Goal: Task Accomplishment & Management: Manage account settings

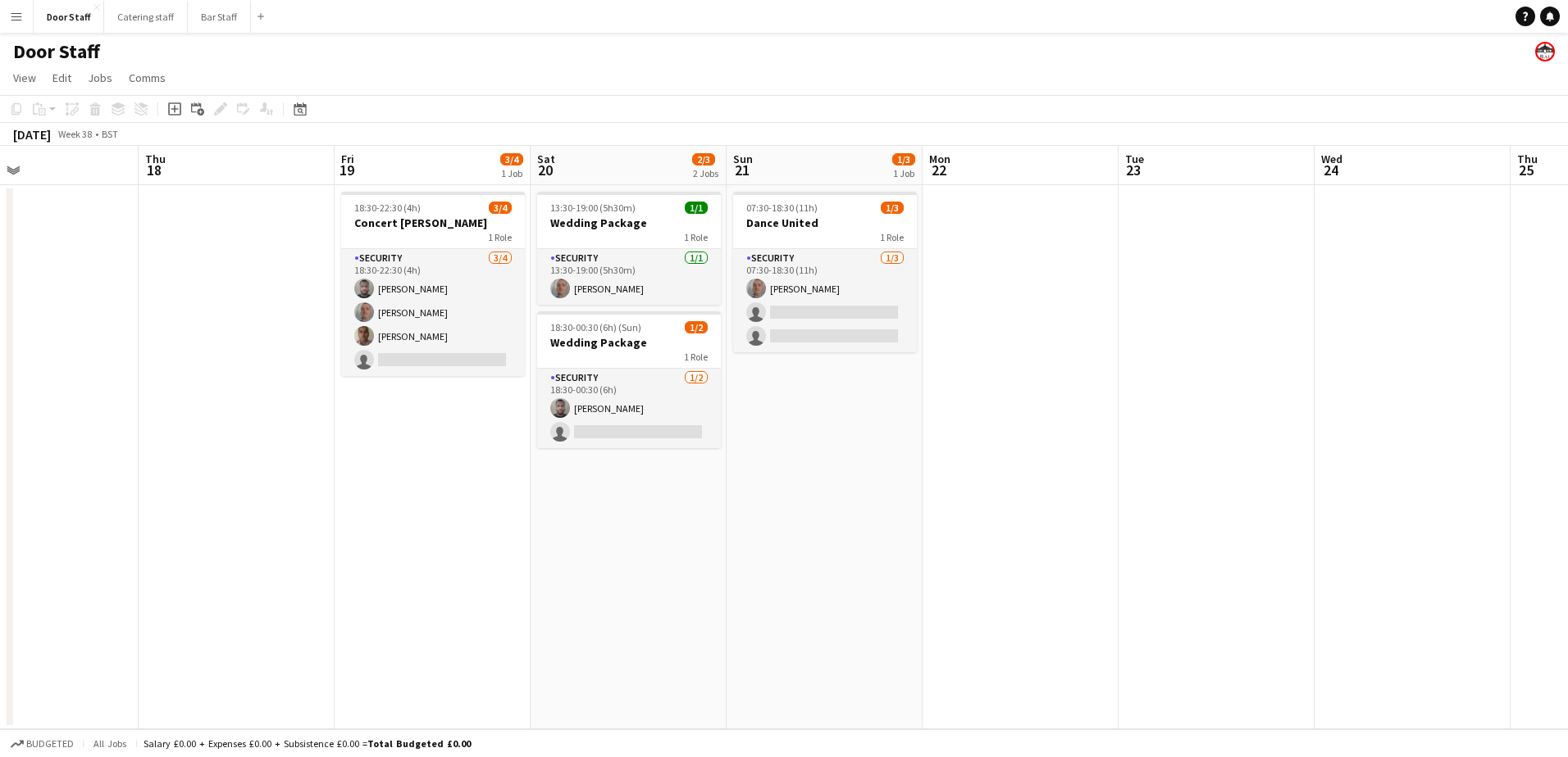
scroll to position [0, 535]
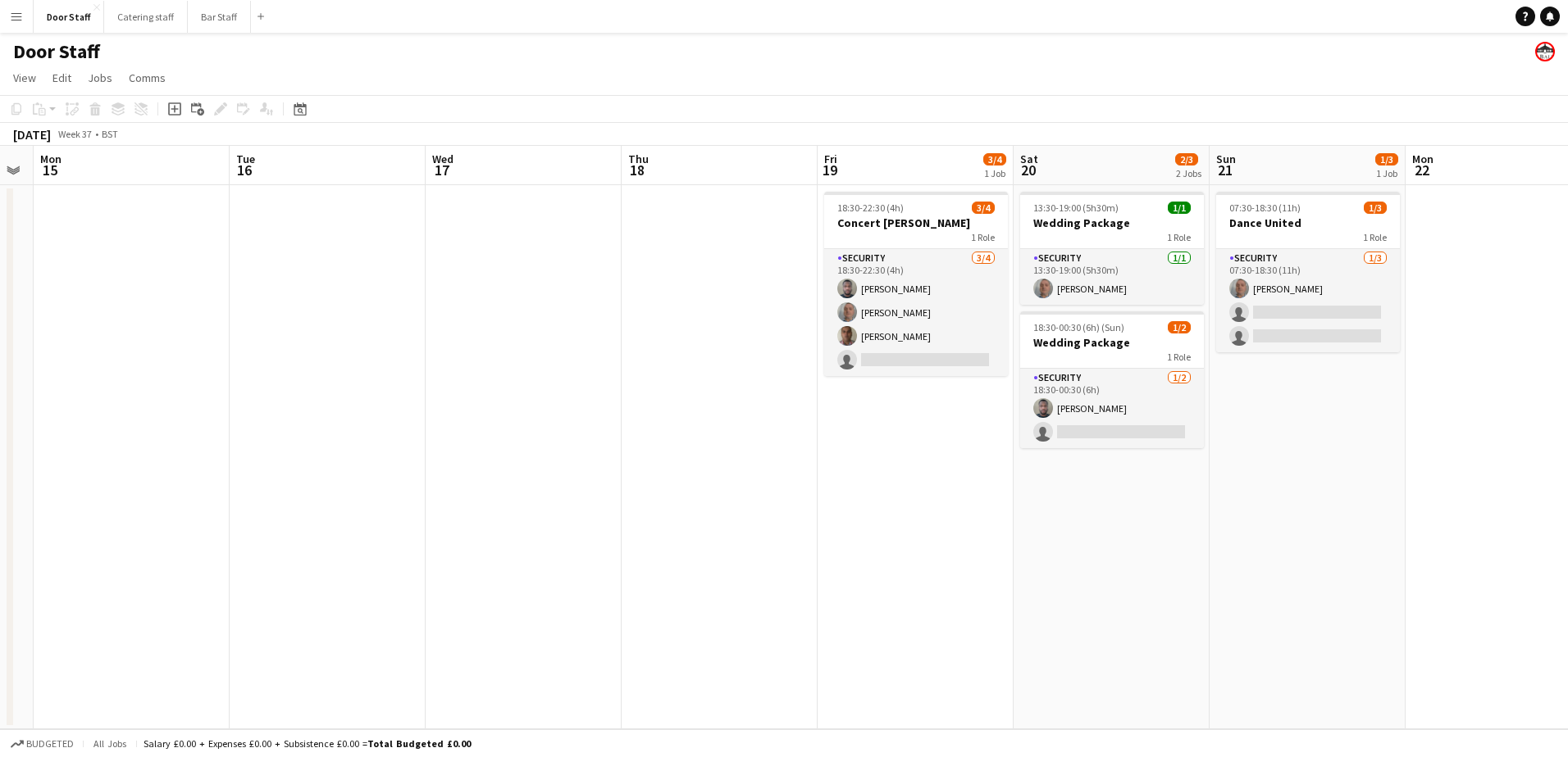
drag, startPoint x: 200, startPoint y: 516, endPoint x: 683, endPoint y: 468, distance: 485.4
click at [683, 468] on app-calendar-viewport "Sat 13 1/4 1 Job Sun 14 Mon 15 Tue 16 Wed 17 Thu 18 Fri 19 3/4 1 Job Sat 20 2/3…" at bounding box center [784, 438] width 1568 height 583
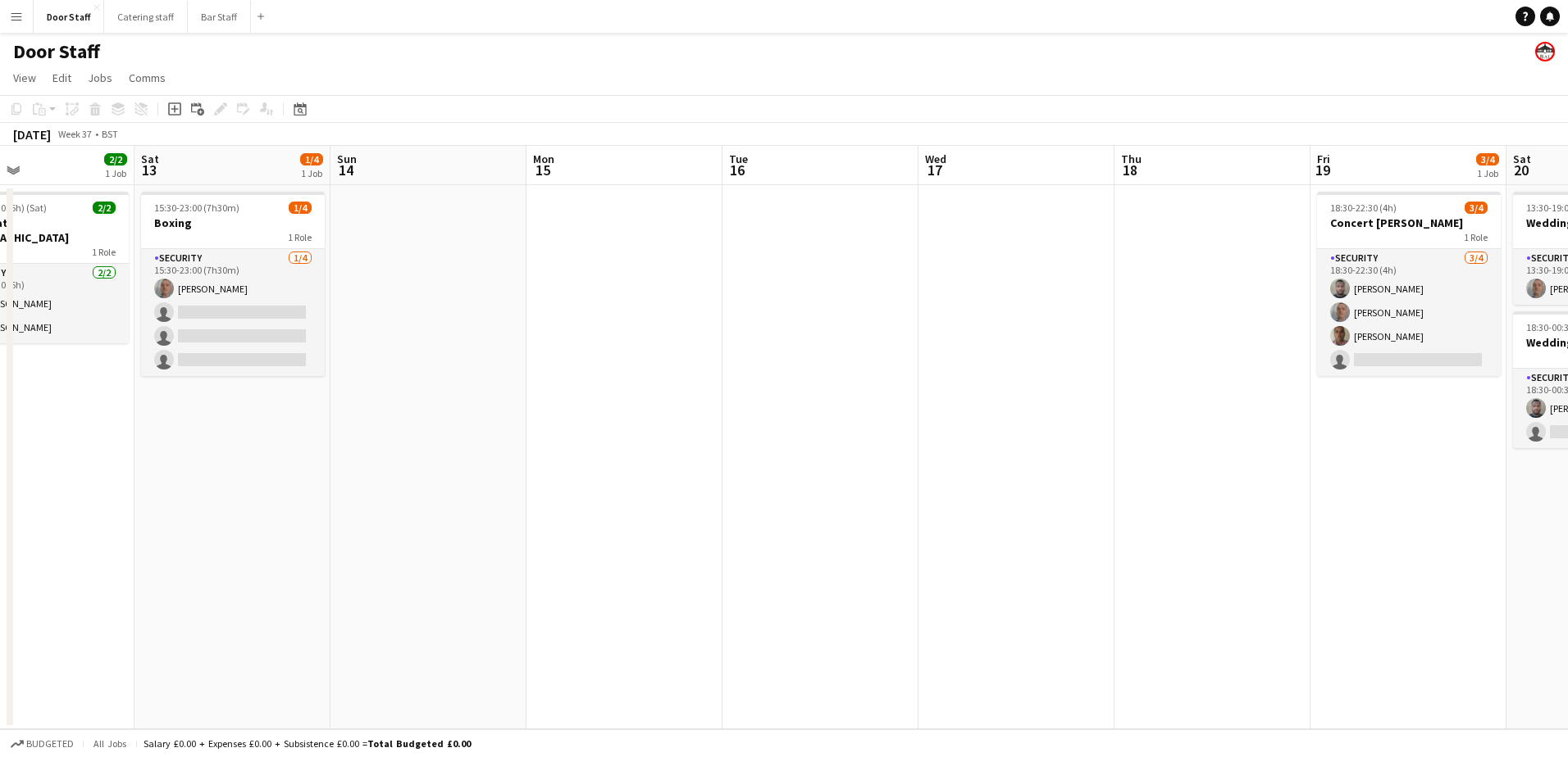
drag, startPoint x: 315, startPoint y: 514, endPoint x: 822, endPoint y: 419, distance: 515.8
click at [822, 419] on app-calendar-viewport "Wed 10 Thu 11 Fri 12 2/2 1 Job Sat 13 1/4 1 Job Sun 14 Mon 15 Tue 16 Wed 17 Thu…" at bounding box center [784, 438] width 1568 height 583
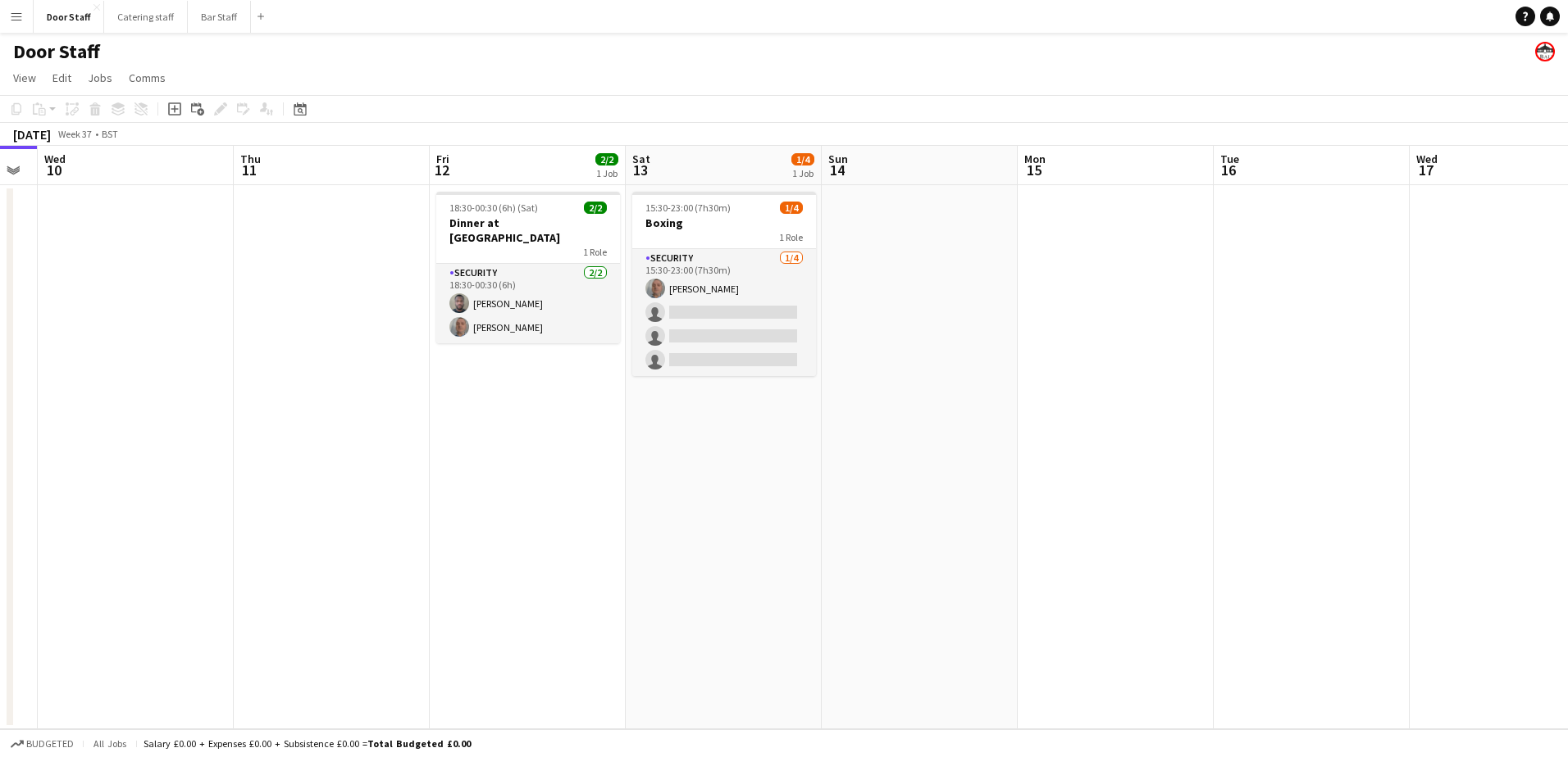
drag, startPoint x: 551, startPoint y: 509, endPoint x: 1085, endPoint y: 443, distance: 538.1
click at [1085, 443] on app-calendar-viewport "Mon 8 Tue 9 Wed 10 Thu 11 Fri 12 2/2 1 Job Sat 13 1/4 1 Job Sun 14 Mon 15 Tue 1…" at bounding box center [784, 438] width 1568 height 583
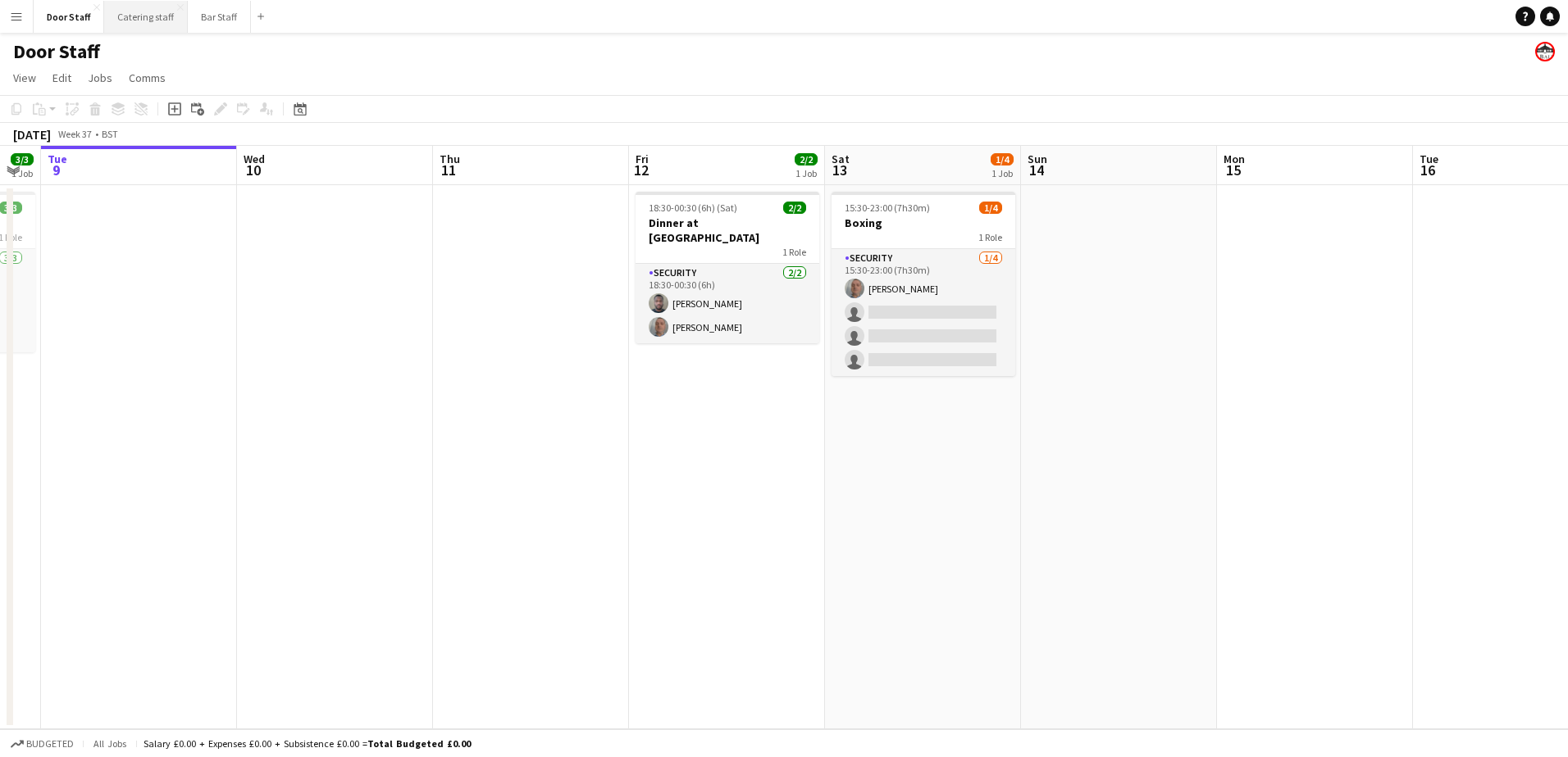
click at [140, 27] on button "Catering staff Close" at bounding box center [145, 17] width 84 height 32
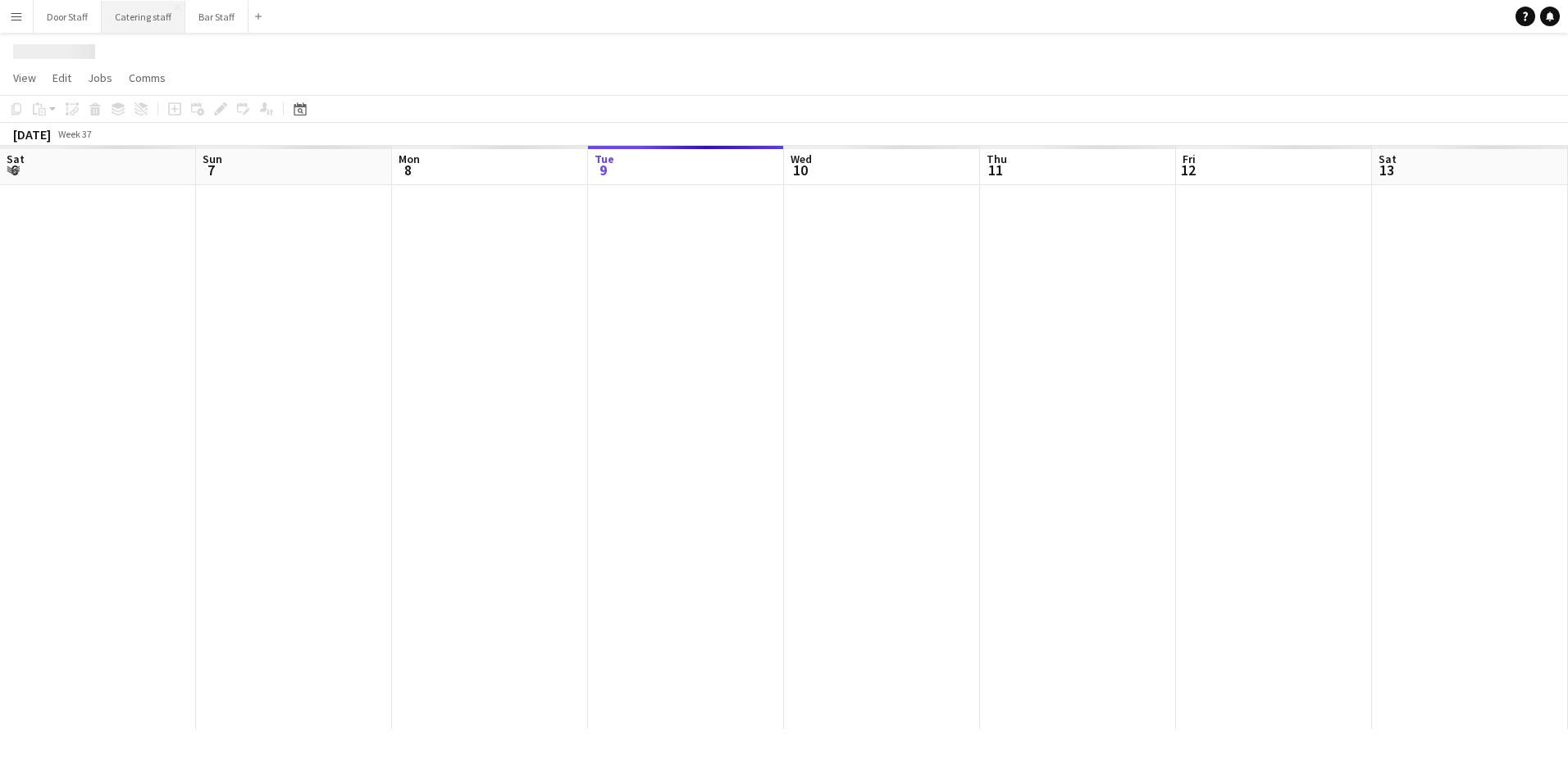
scroll to position [0, 392]
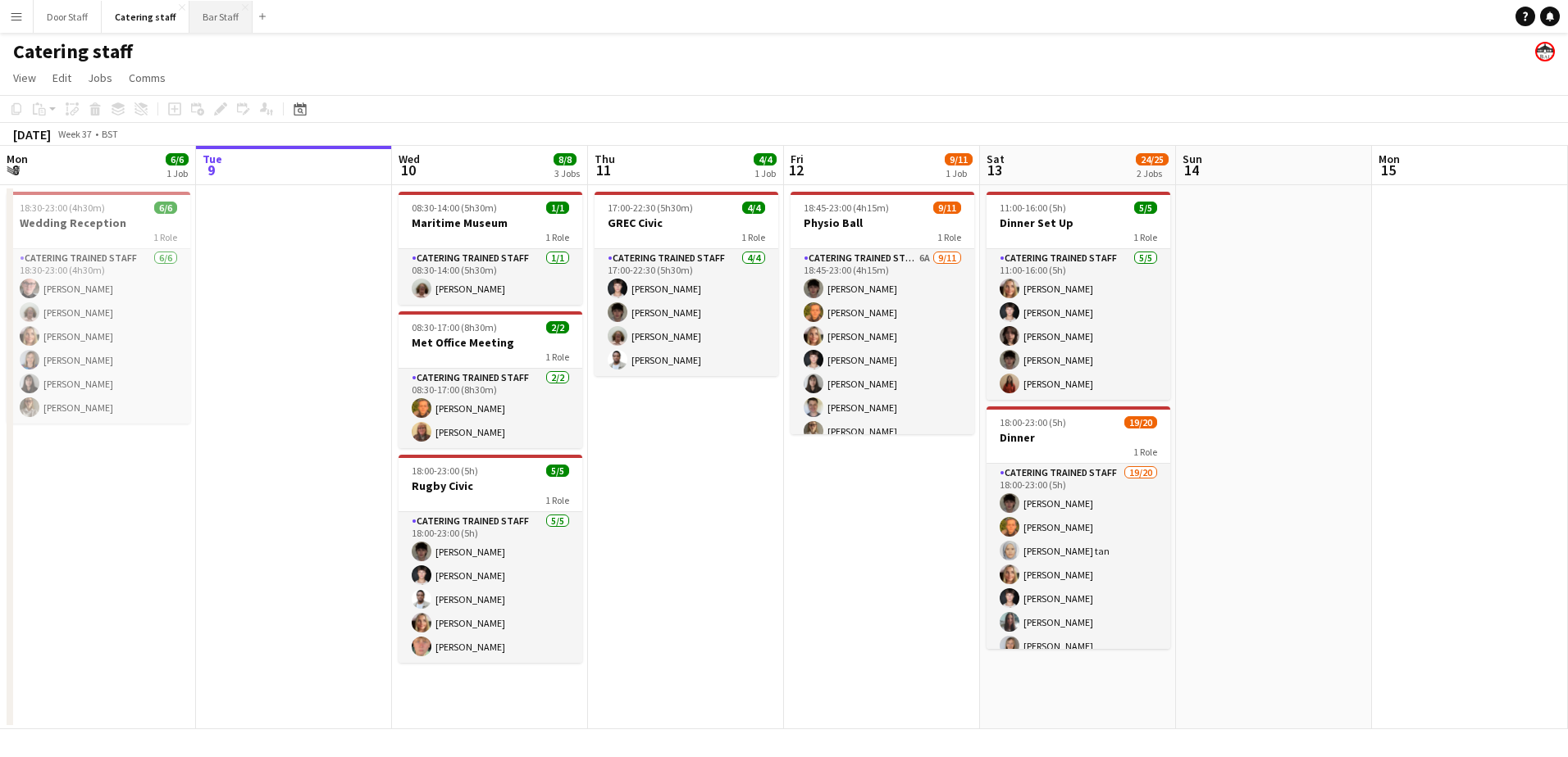
click at [223, 17] on button "Bar Staff Close" at bounding box center [221, 17] width 63 height 32
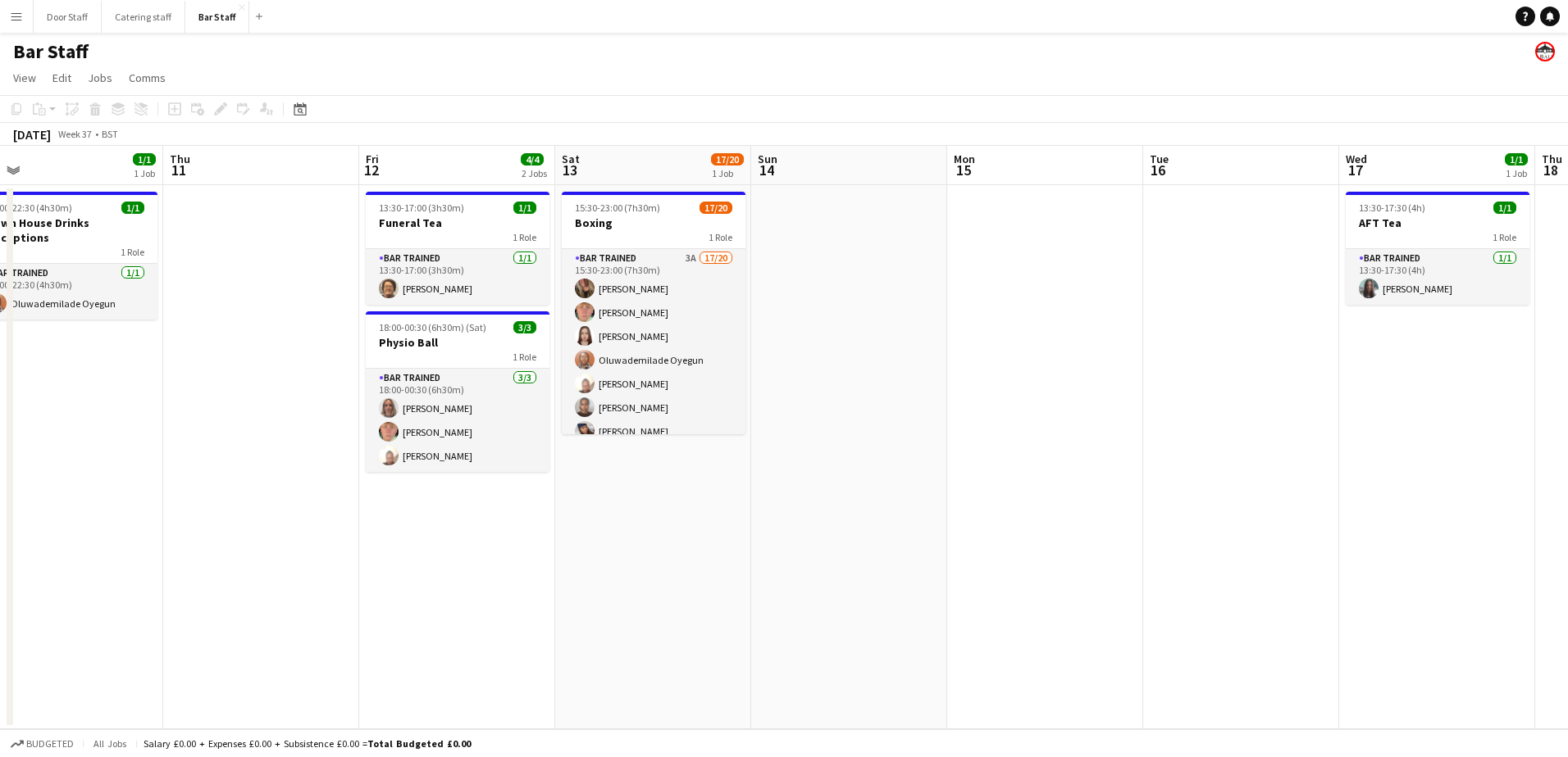
scroll to position [0, 532]
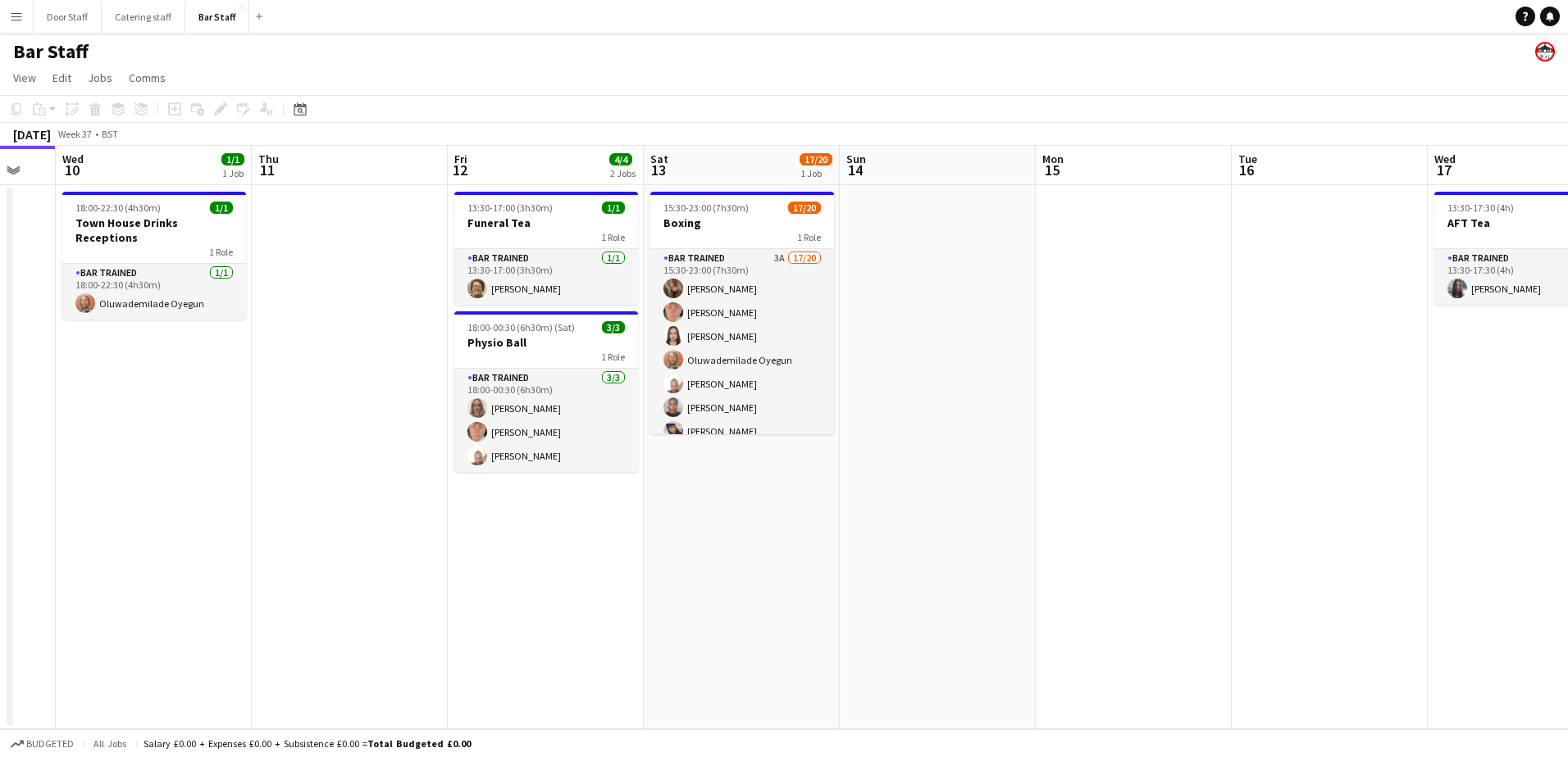
drag, startPoint x: 725, startPoint y: 566, endPoint x: 389, endPoint y: 575, distance: 336.1
click at [389, 575] on app-calendar-viewport "Sun 7 Mon 8 5/5 1 Job Tue 9 Wed 10 1/1 1 Job Thu 11 Fri 12 4/4 2 Jobs Sat 13 17…" at bounding box center [784, 438] width 1568 height 583
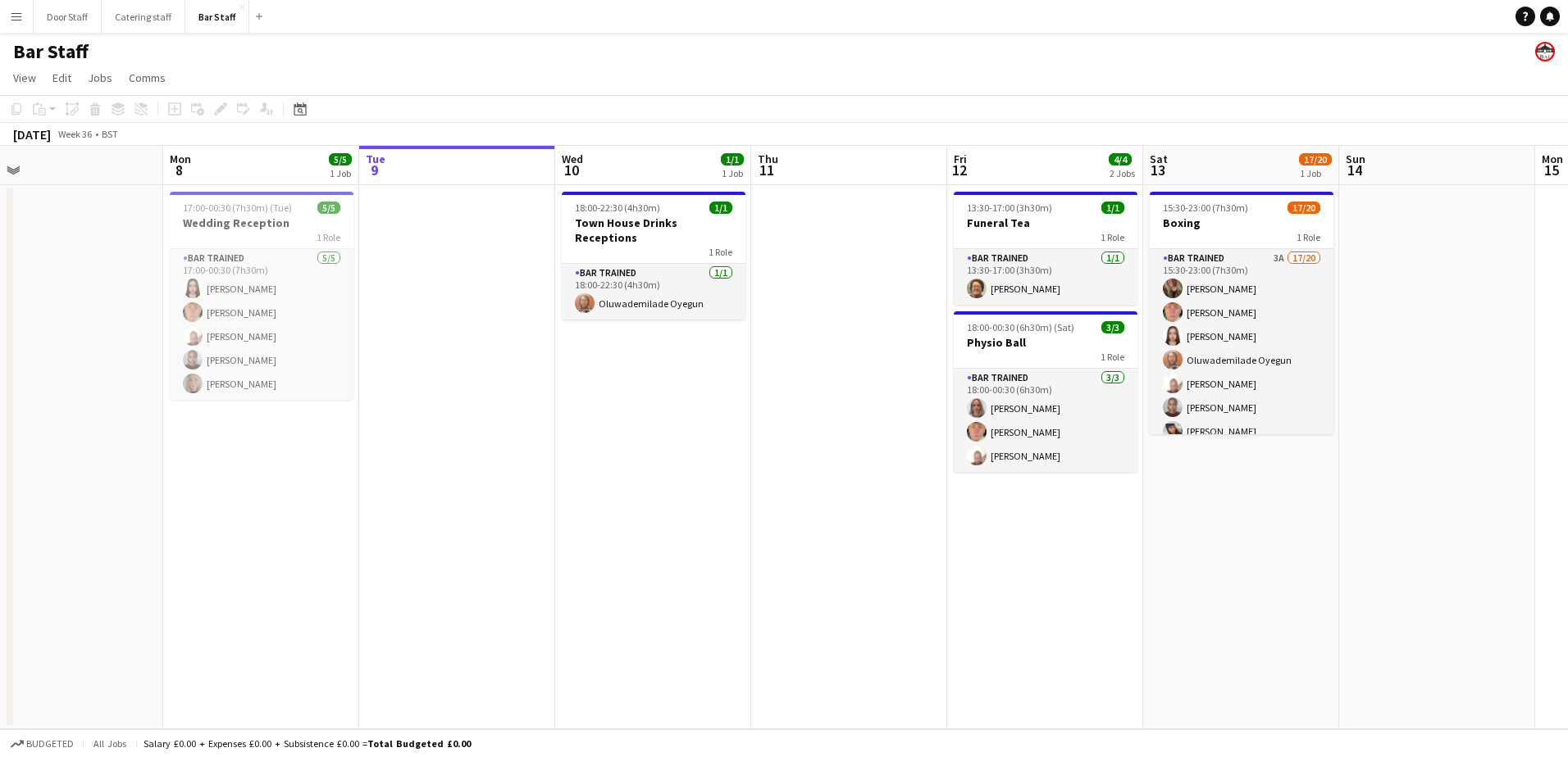
drag, startPoint x: 364, startPoint y: 575, endPoint x: 871, endPoint y: 560, distance: 507.2
click at [871, 560] on app-calendar-viewport "Fri 5 3/3 2 Jobs Sat 6 7/7 1 Job Sun 7 Mon 8 5/5 1 Job Tue 9 Wed 10 1/1 1 Job T…" at bounding box center [784, 438] width 1568 height 583
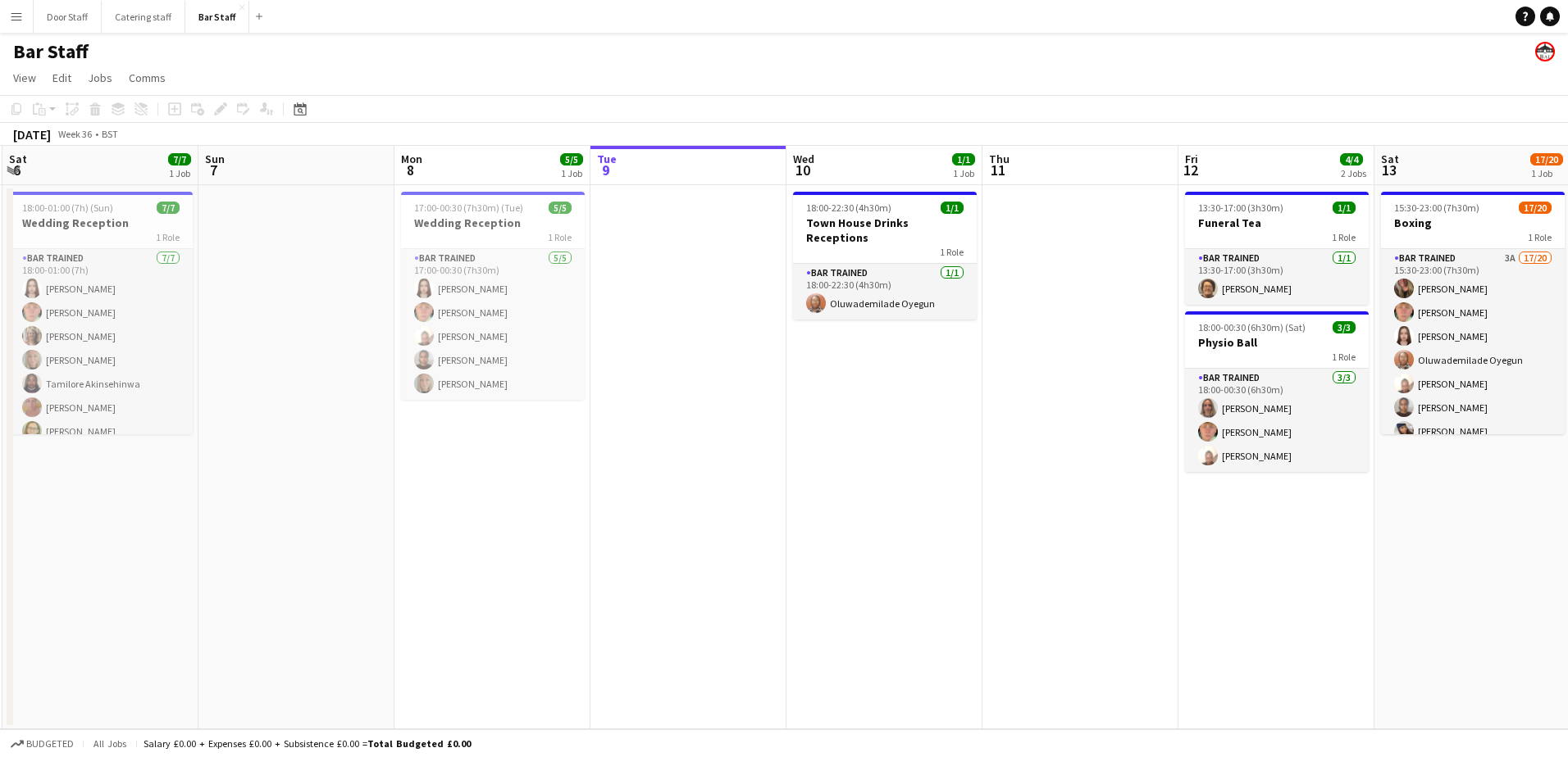
scroll to position [0, 380]
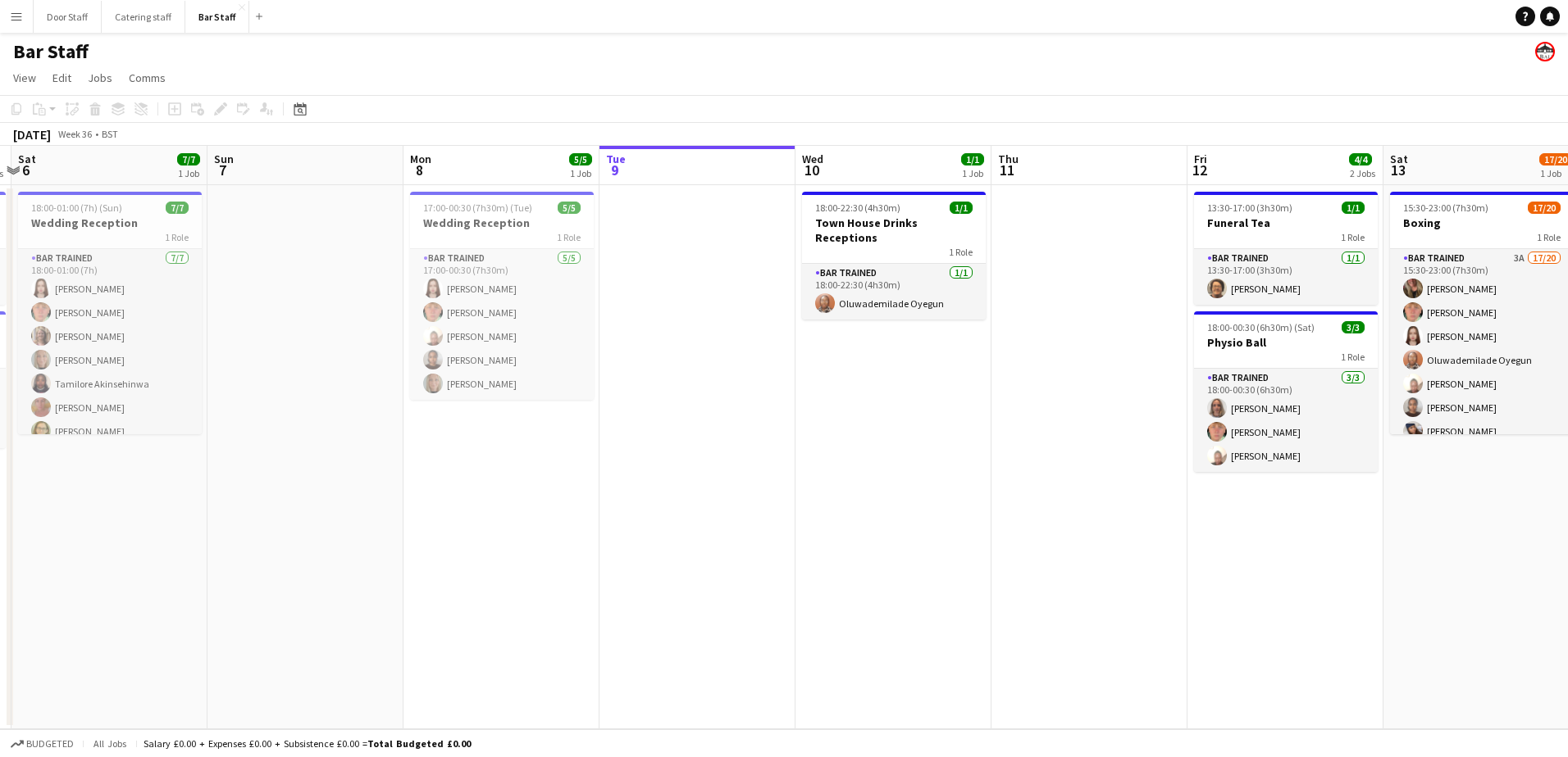
drag, startPoint x: 479, startPoint y: 586, endPoint x: 711, endPoint y: 584, distance: 232.0
click at [711, 584] on app-calendar-viewport "Thu 4 Fri 5 3/3 2 Jobs Sat 6 7/7 1 Job Sun 7 Mon 8 5/5 1 Job Tue 9 Wed 10 1/1 1…" at bounding box center [784, 438] width 1568 height 583
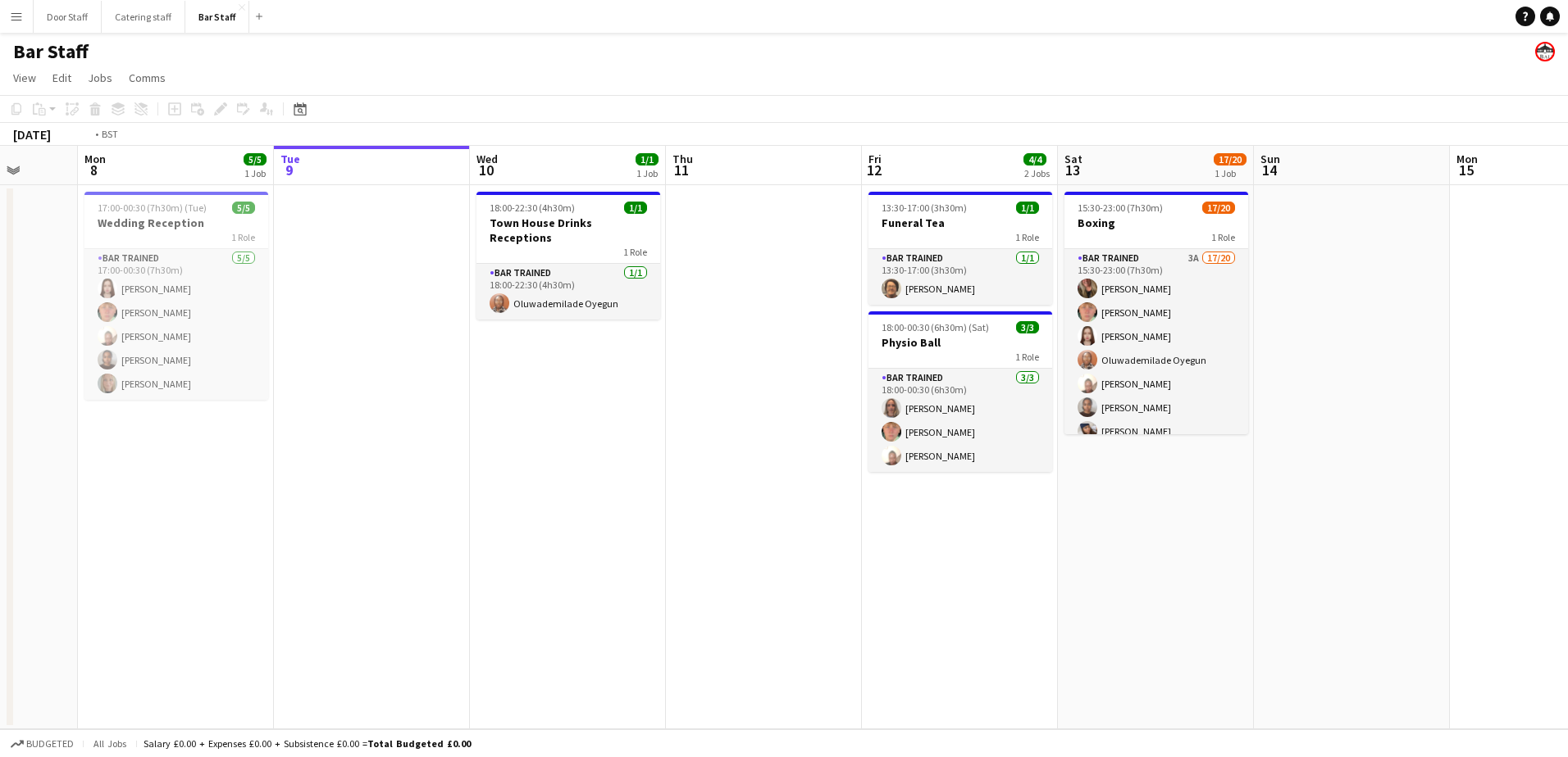
scroll to position [0, 524]
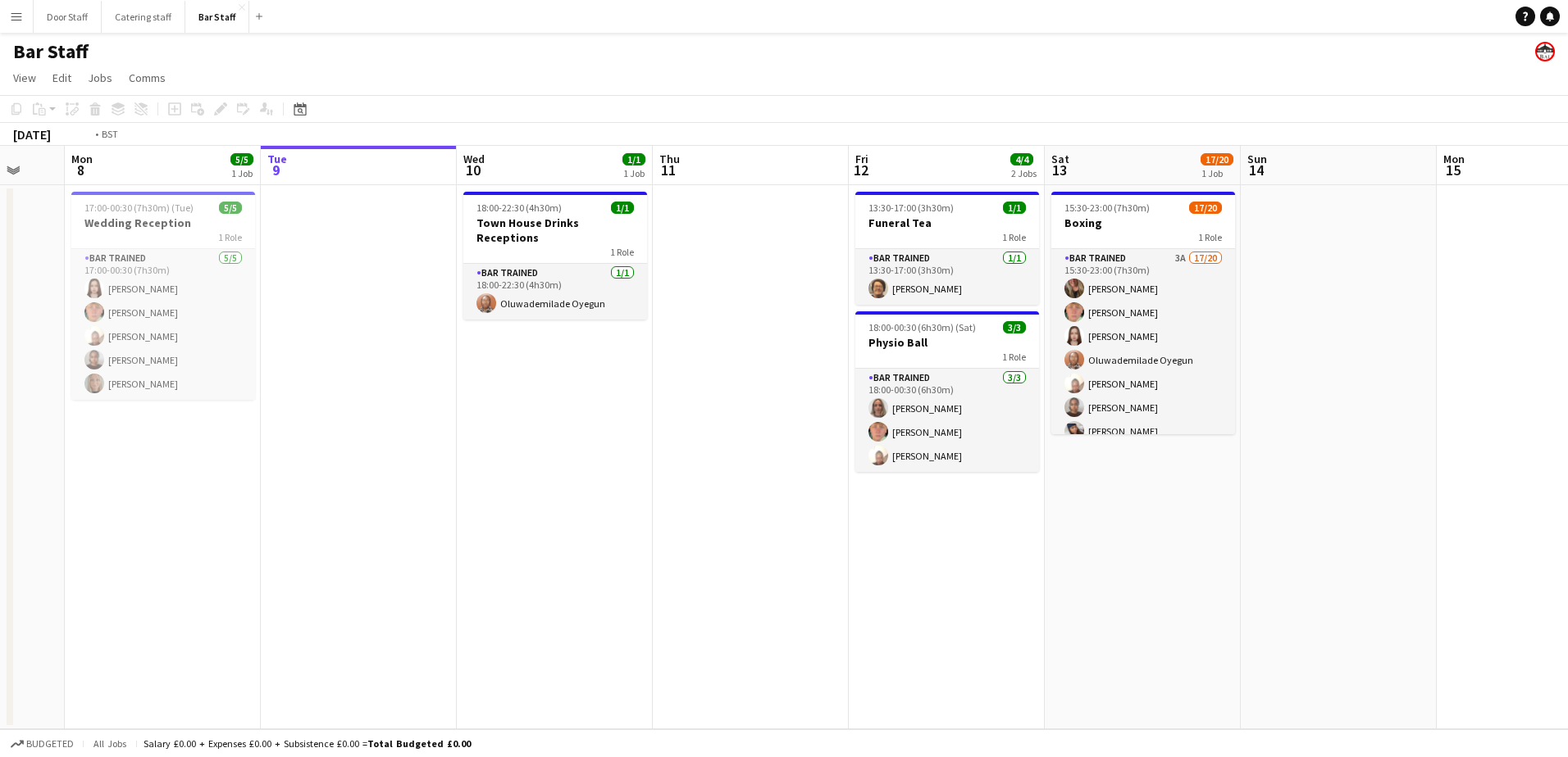
drag, startPoint x: 739, startPoint y: 575, endPoint x: 207, endPoint y: 553, distance: 532.5
click at [207, 553] on app-calendar-viewport "Fri 5 3/3 2 Jobs Sat 6 7/7 1 Job Sun 7 Mon 8 5/5 1 Job Tue 9 Wed 10 1/1 1 Job T…" at bounding box center [784, 438] width 1568 height 583
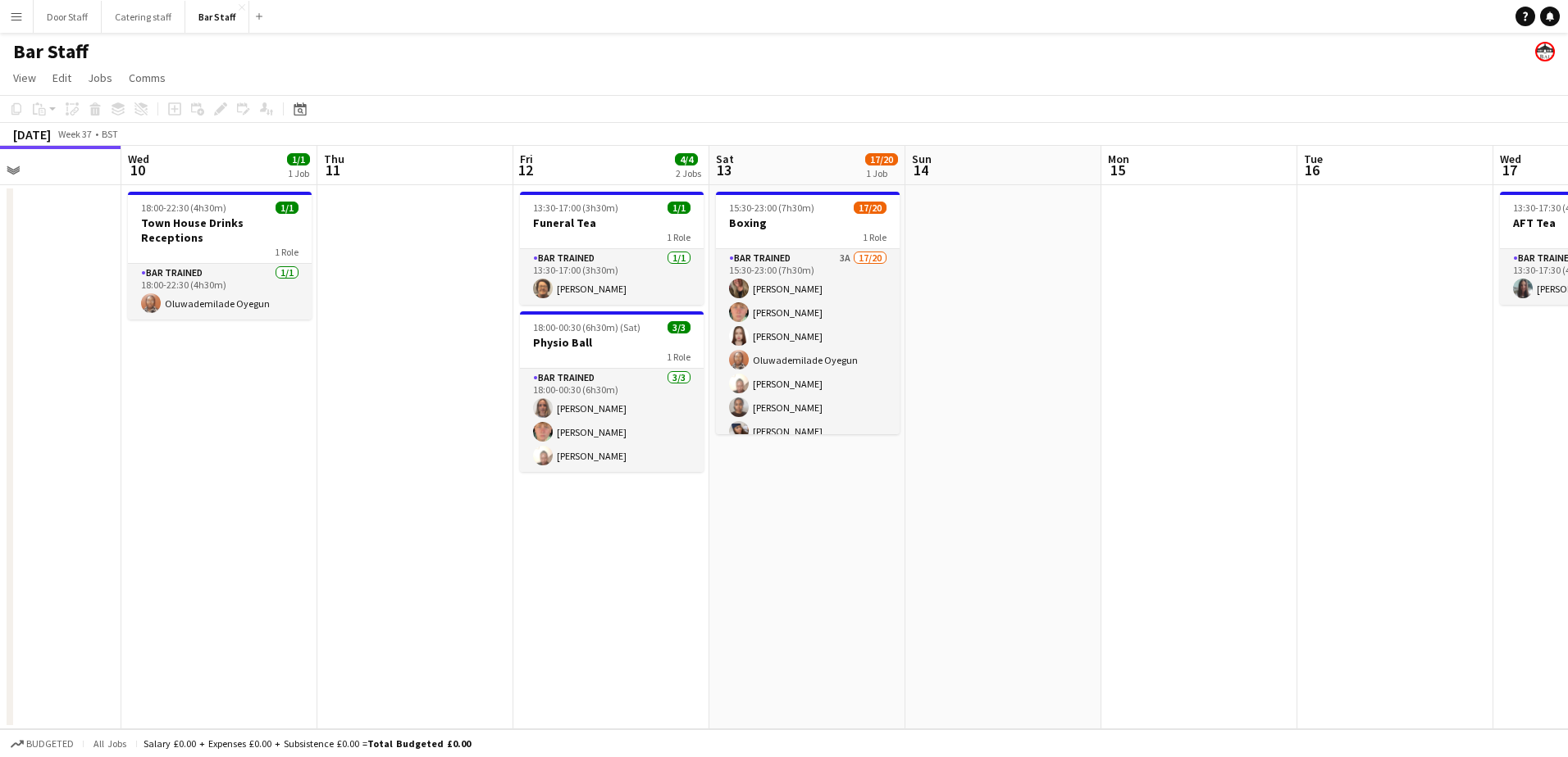
scroll to position [0, 513]
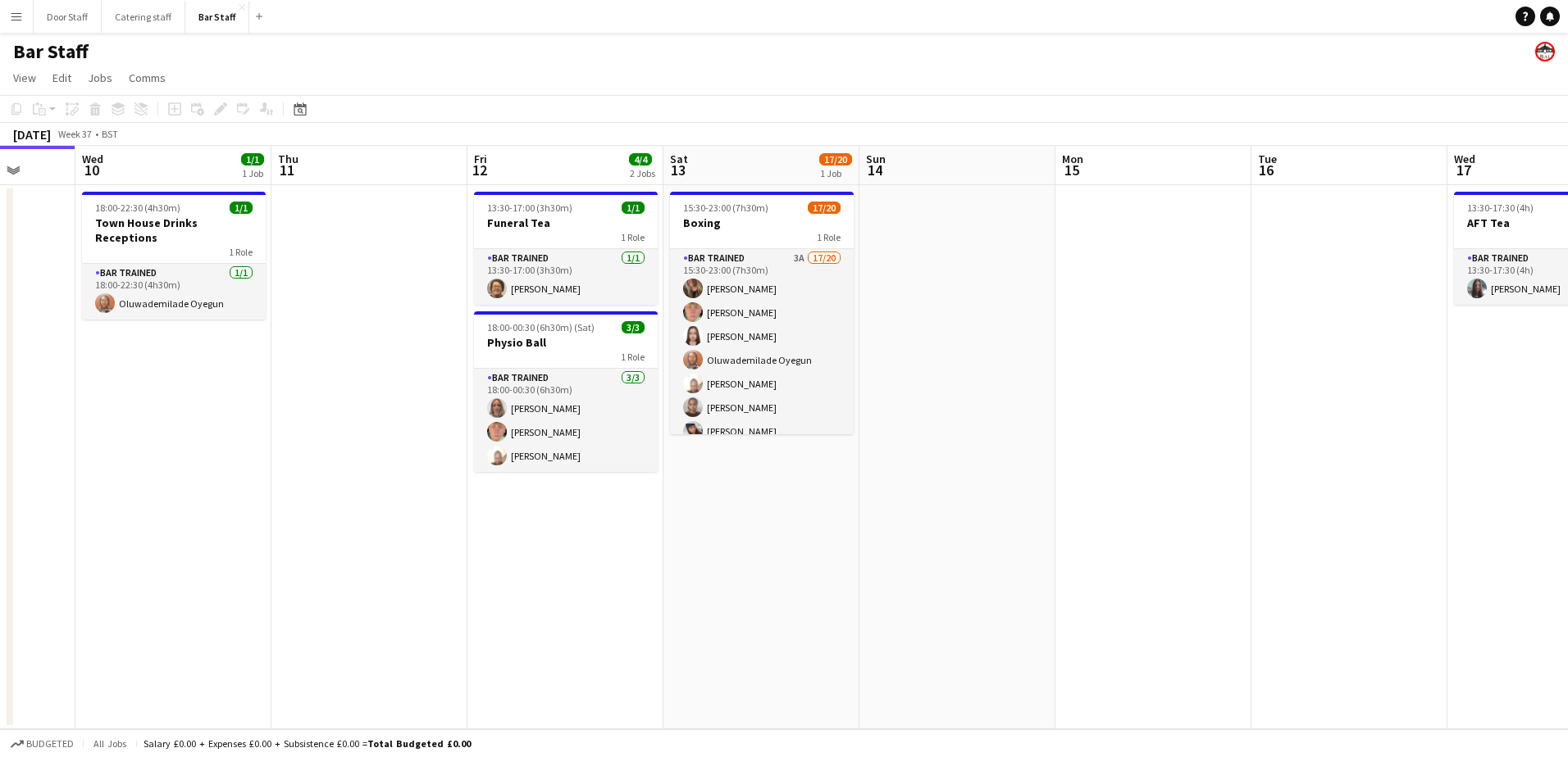
drag, startPoint x: 572, startPoint y: 509, endPoint x: 387, endPoint y: 509, distance: 185.0
click at [387, 509] on app-calendar-viewport "Sun 7 Mon 8 5/5 1 Job Tue 9 Wed 10 1/1 1 Job Thu 11 Fri 12 4/4 2 Jobs Sat 13 17…" at bounding box center [784, 438] width 1568 height 583
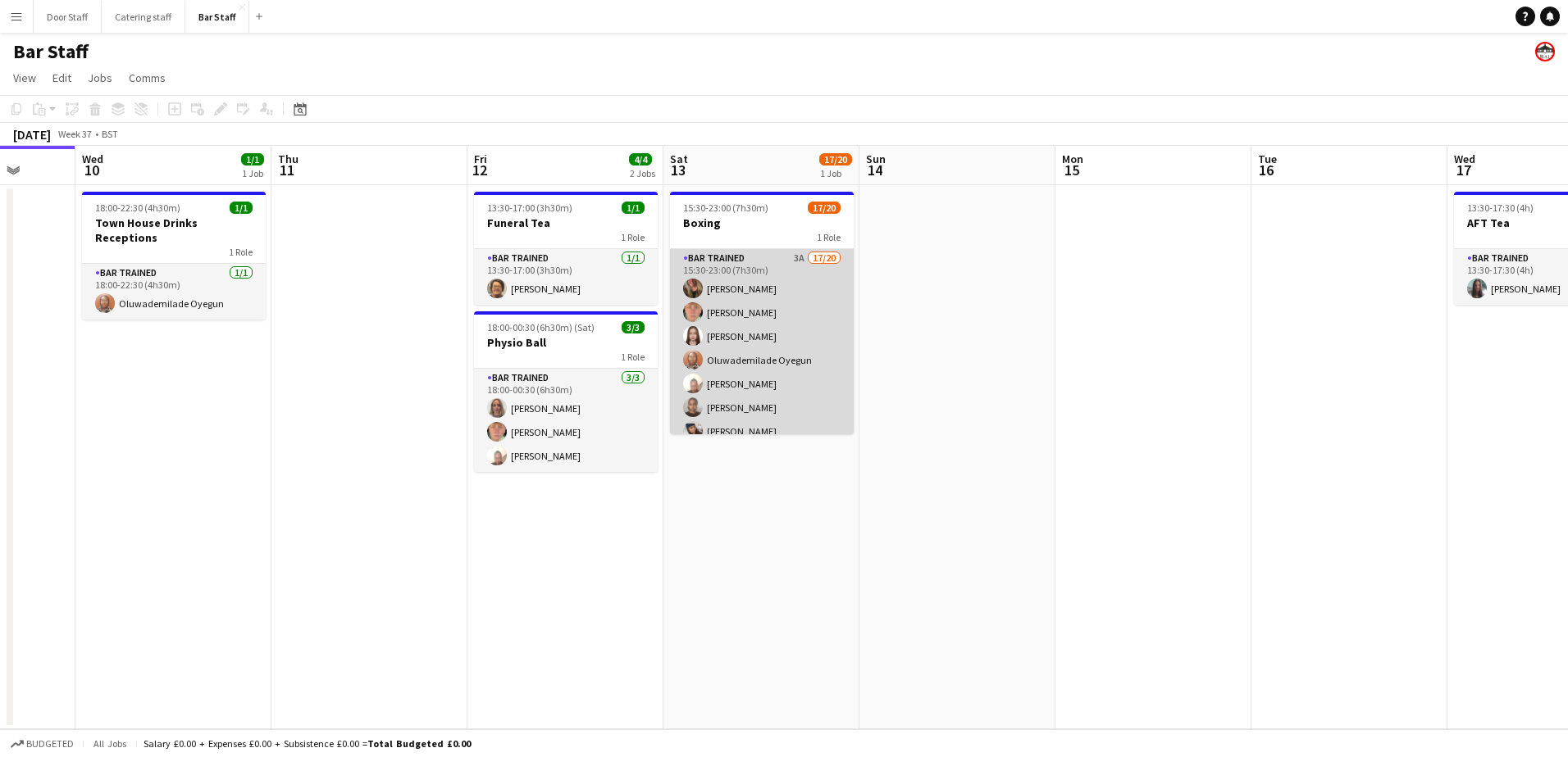
click at [776, 355] on app-card-role "Bar trained 3A 17/20 15:30-23:00 (7h30m) [PERSON_NAME] [PERSON_NAME] [PERSON_NA…" at bounding box center [761, 506] width 184 height 513
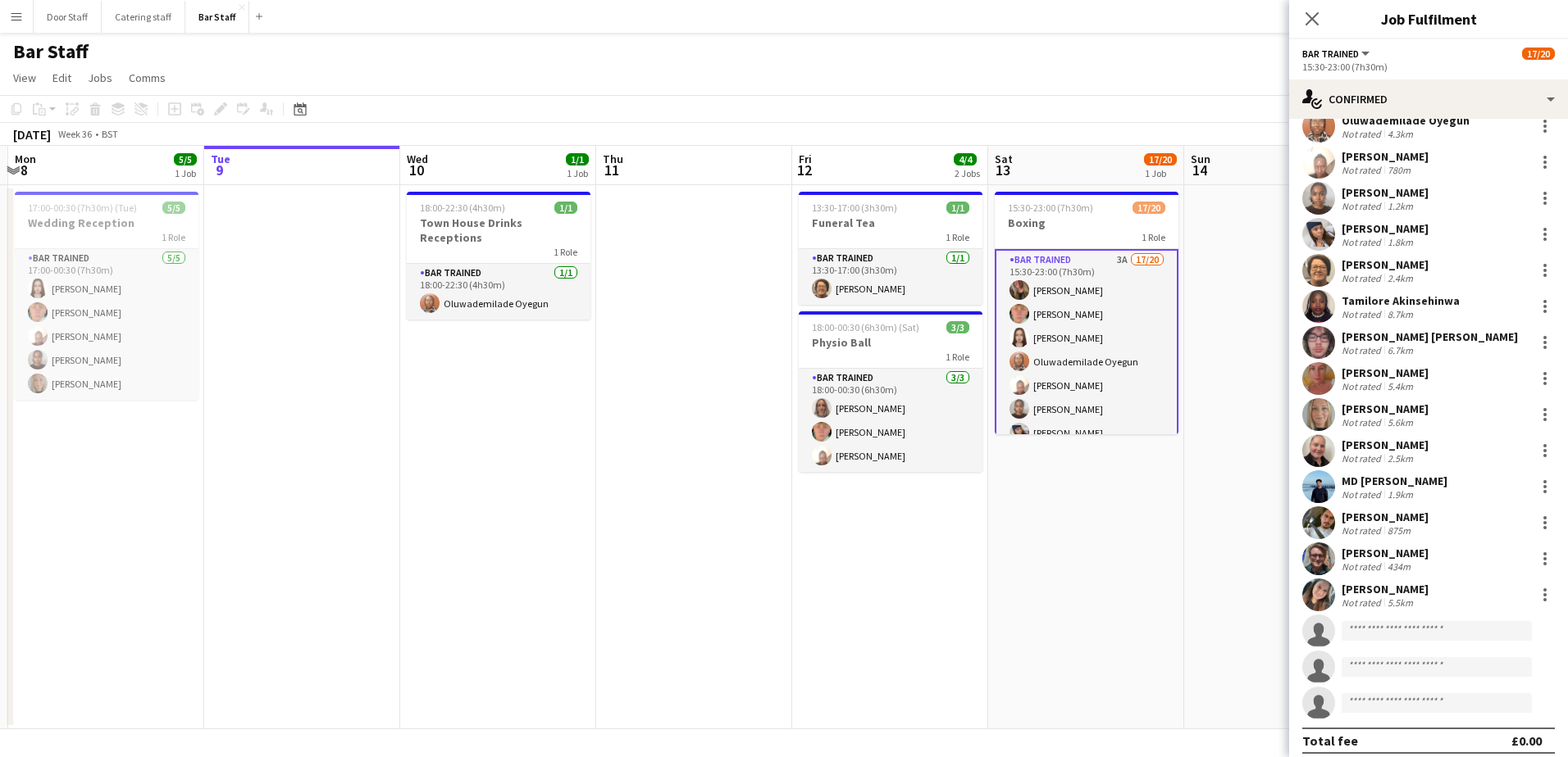
scroll to position [0, 584]
drag, startPoint x: 310, startPoint y: 588, endPoint x: 633, endPoint y: 523, distance: 329.5
click at [633, 523] on app-calendar-viewport "Fri 5 3/3 2 Jobs Sat 6 7/7 1 Job Sun 7 Mon 8 5/5 1 Job Tue 9 Wed 10 1/1 1 Job T…" at bounding box center [784, 438] width 1568 height 583
click at [146, 21] on button "Catering staff Close" at bounding box center [143, 17] width 84 height 32
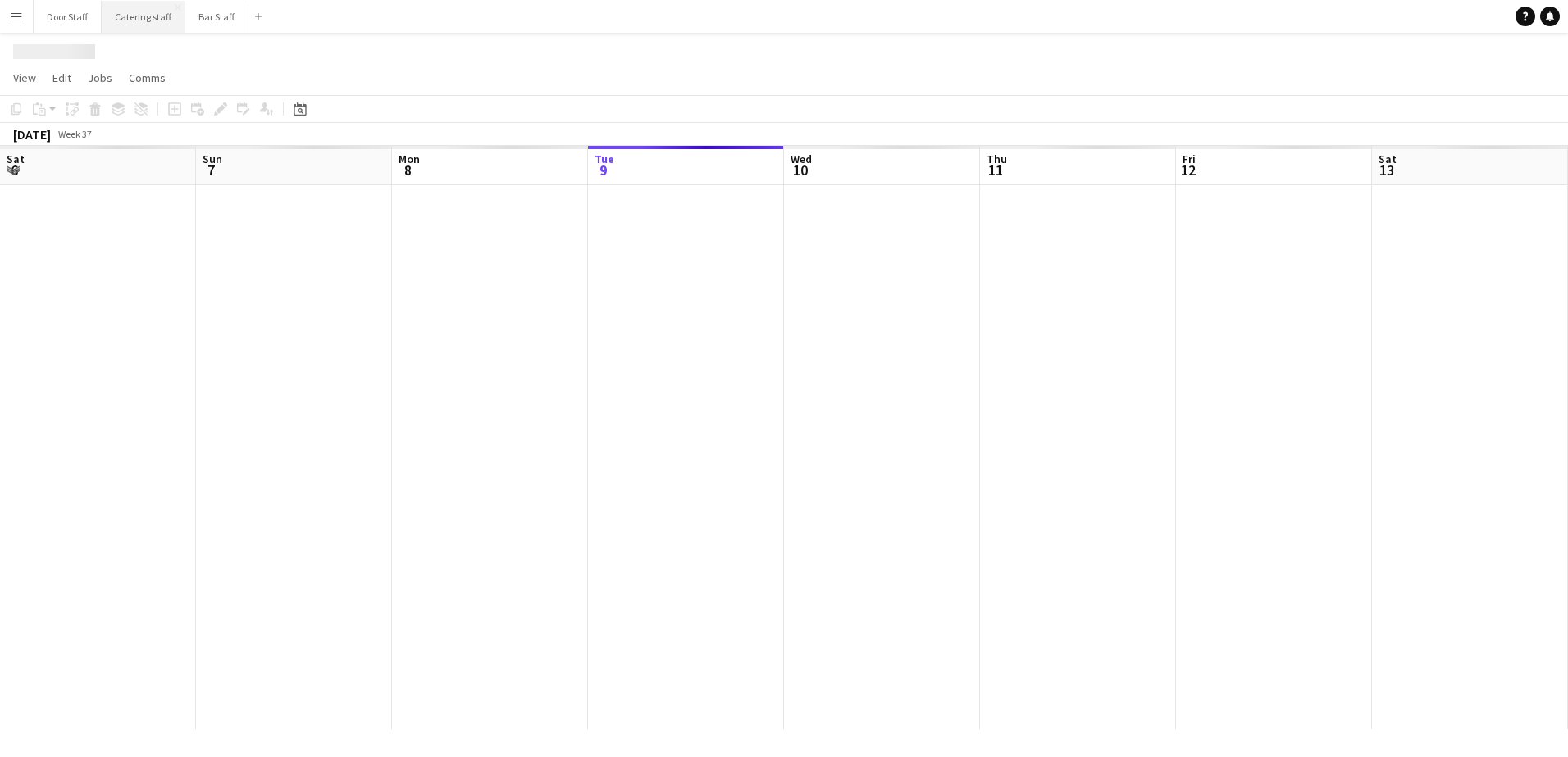
scroll to position [0, 392]
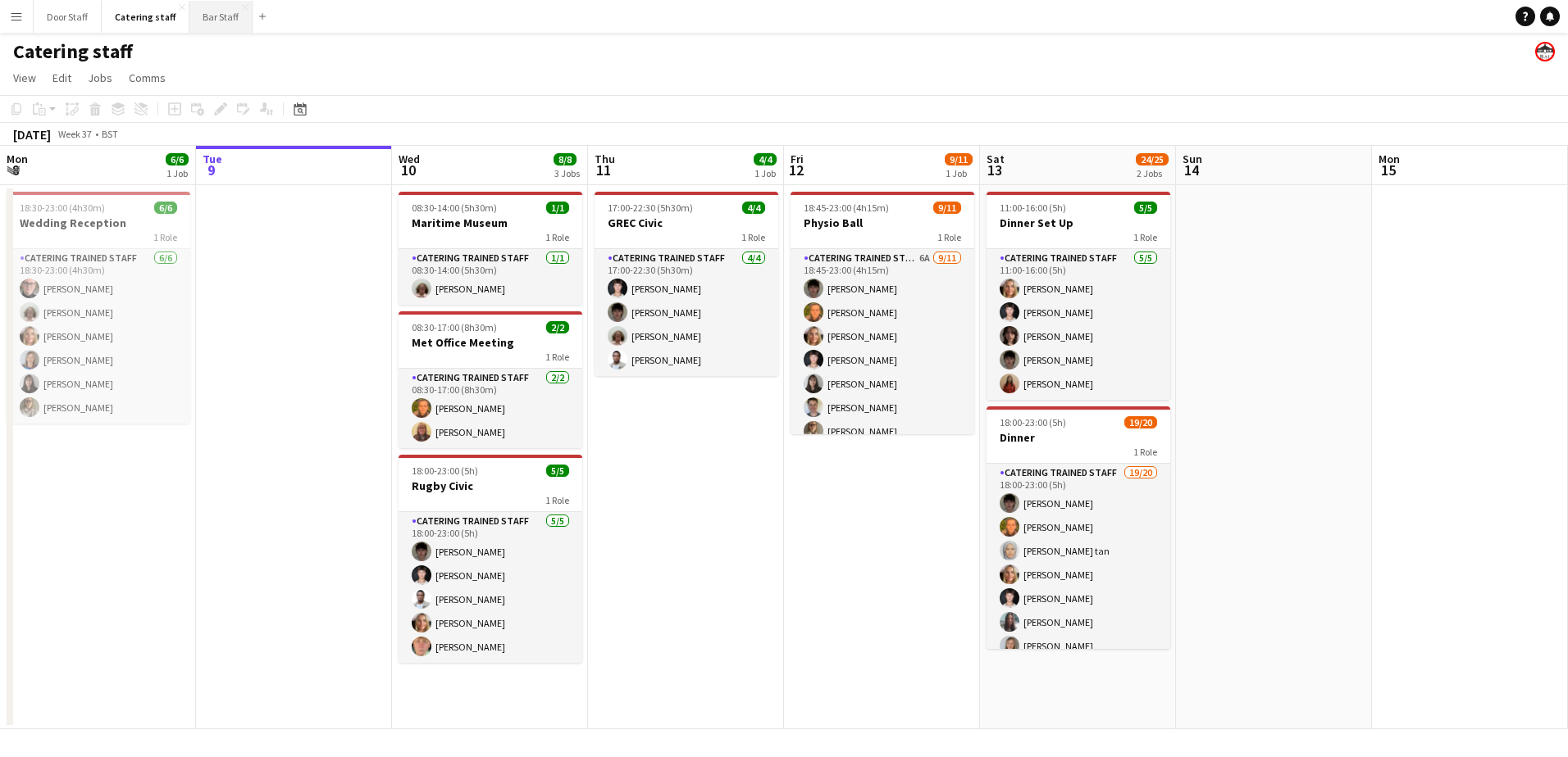
click at [216, 16] on button "Bar Staff Close" at bounding box center [221, 17] width 63 height 32
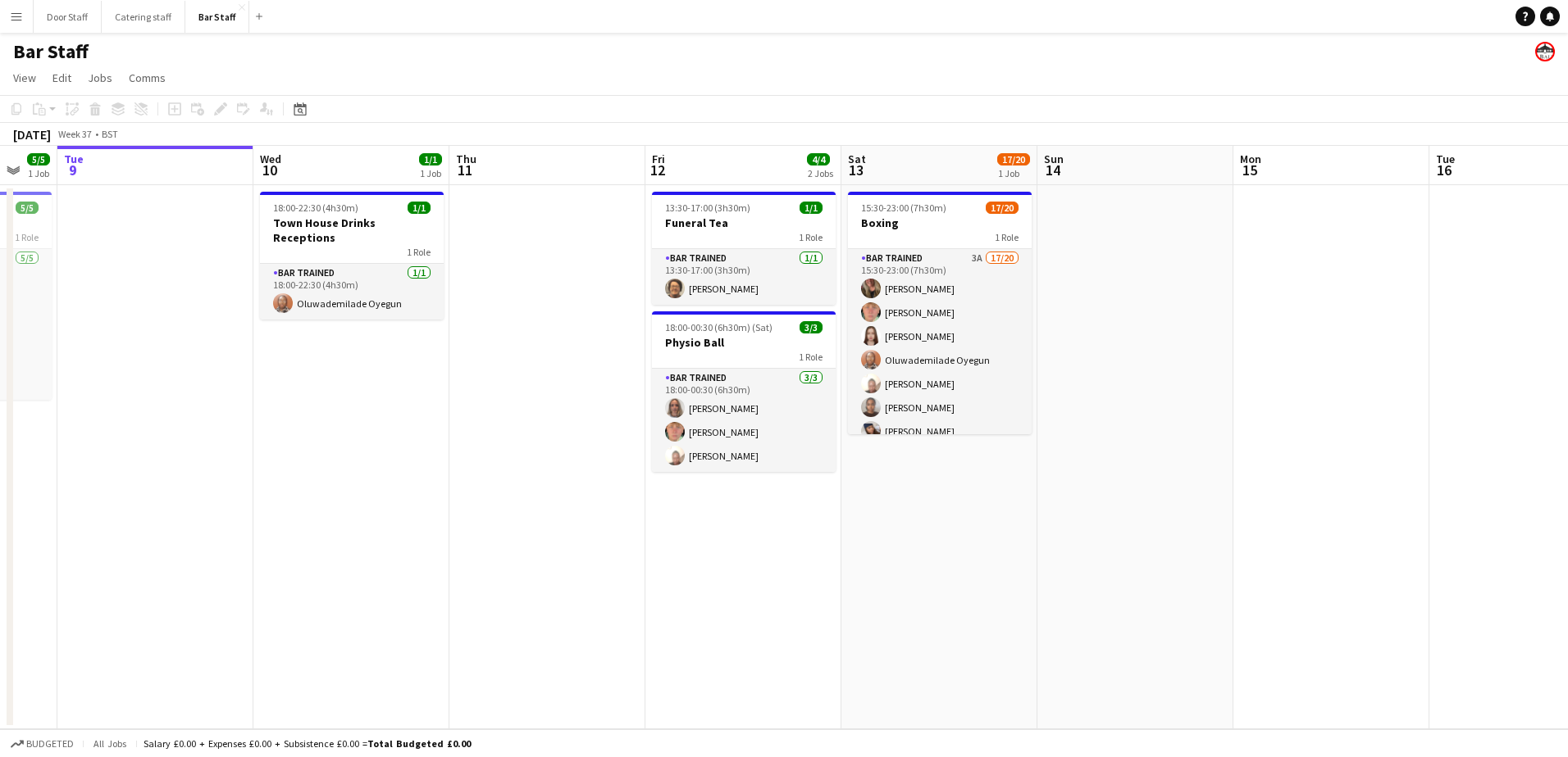
scroll to position [0, 554]
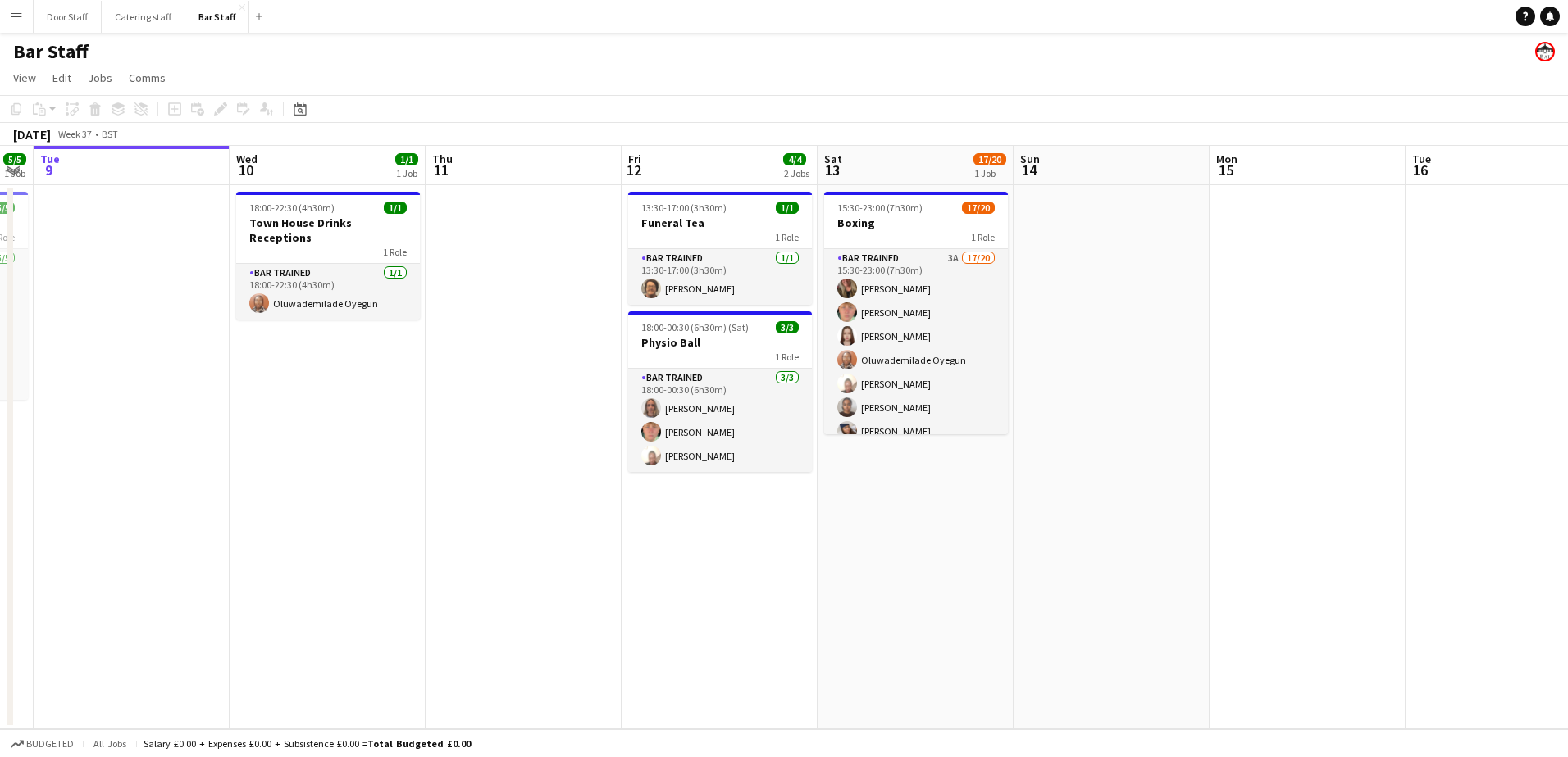
drag, startPoint x: 749, startPoint y: 479, endPoint x: 588, endPoint y: 486, distance: 161.2
click at [588, 486] on app-calendar-viewport "Sat 6 7/7 1 Job Sun 7 Mon 8 5/5 1 Job Tue 9 Wed 10 1/1 1 Job Thu 11 Fri 12 4/4 …" at bounding box center [784, 438] width 1568 height 583
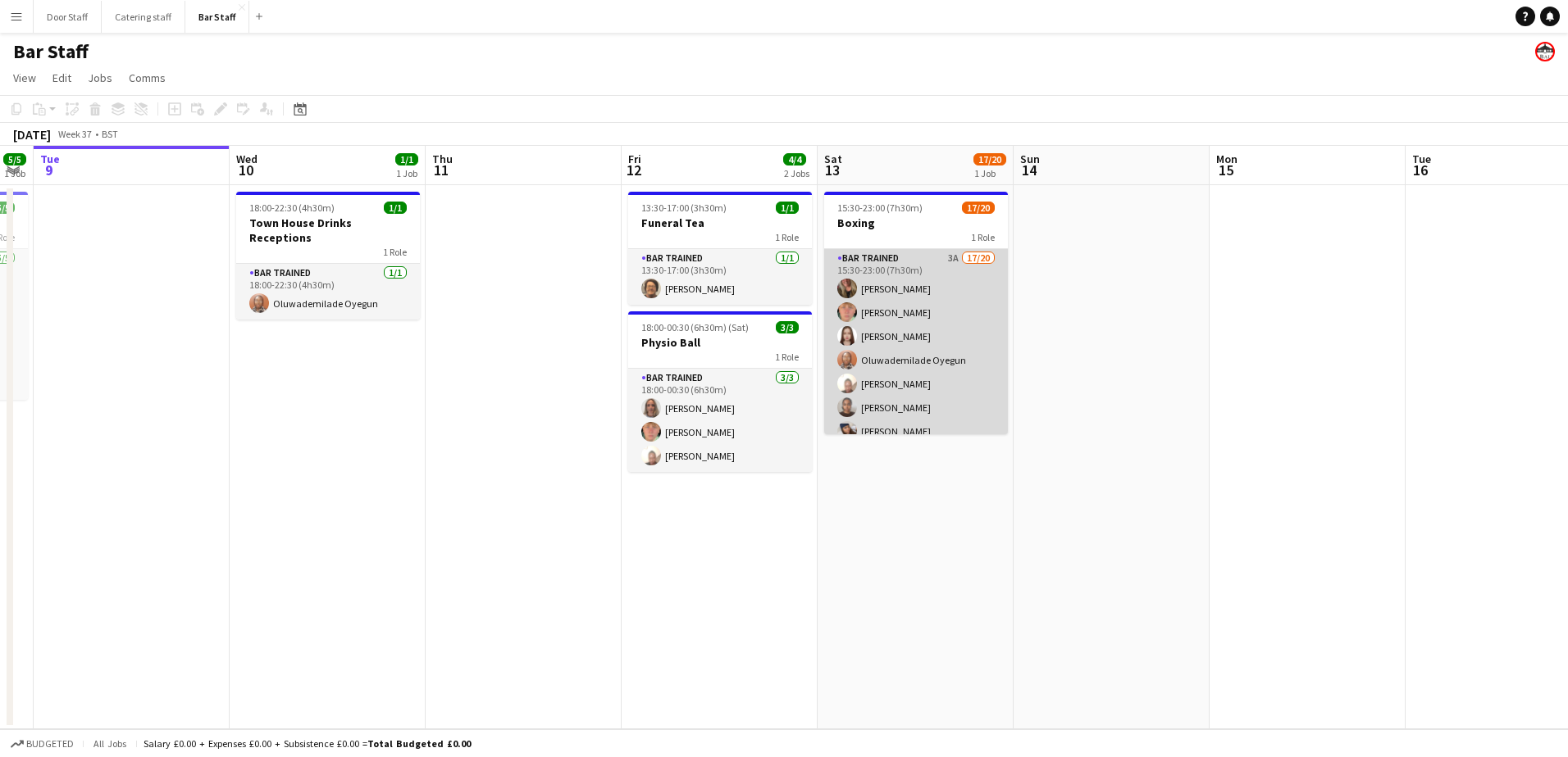
click at [939, 335] on app-card-role "Bar trained 3A 17/20 15:30-23:00 (7h30m) [PERSON_NAME] [PERSON_NAME] [PERSON_NA…" at bounding box center [916, 506] width 184 height 513
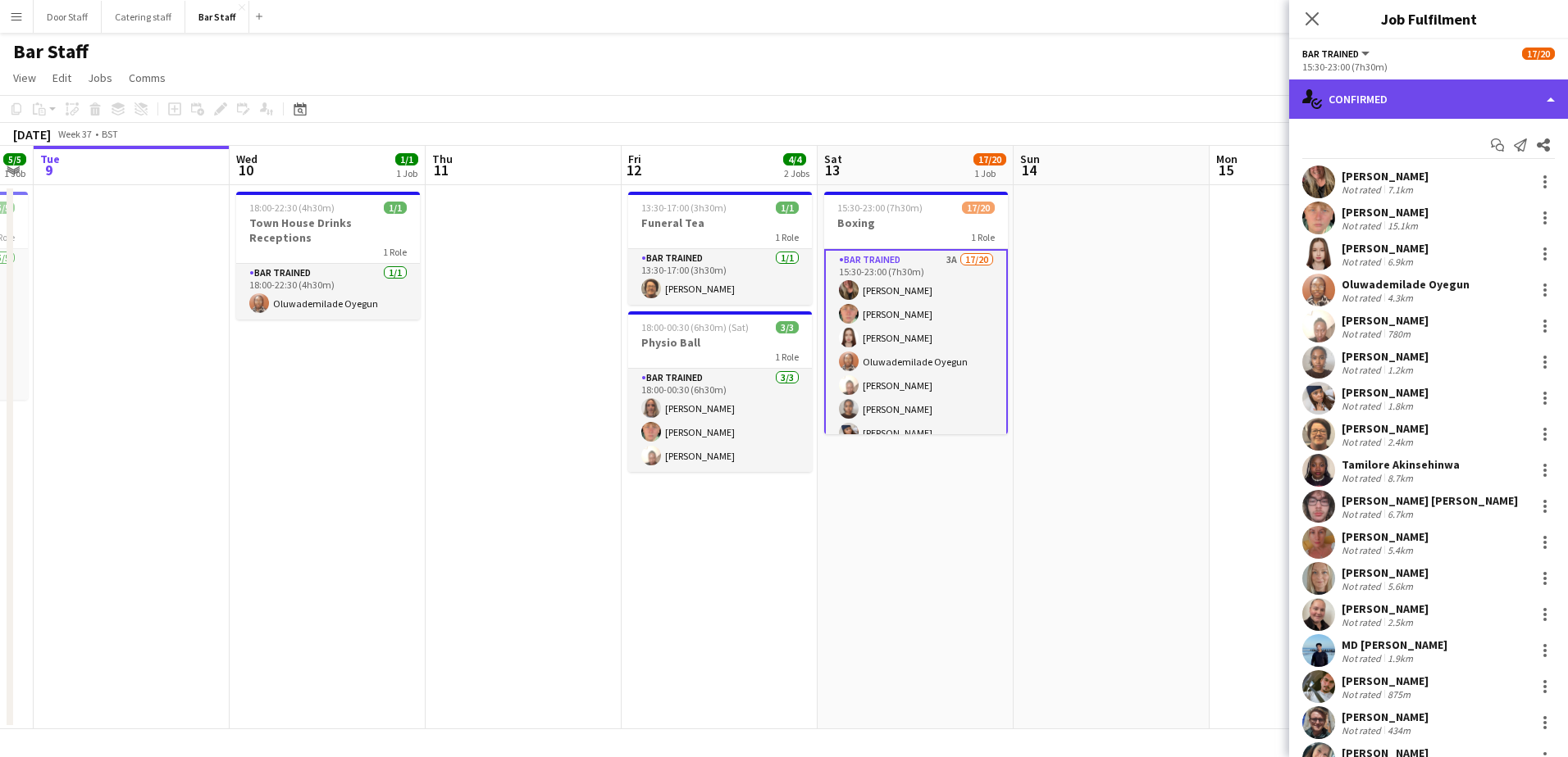
click at [1368, 106] on div "single-neutral-actions-check-2 Confirmed" at bounding box center [1428, 99] width 279 height 39
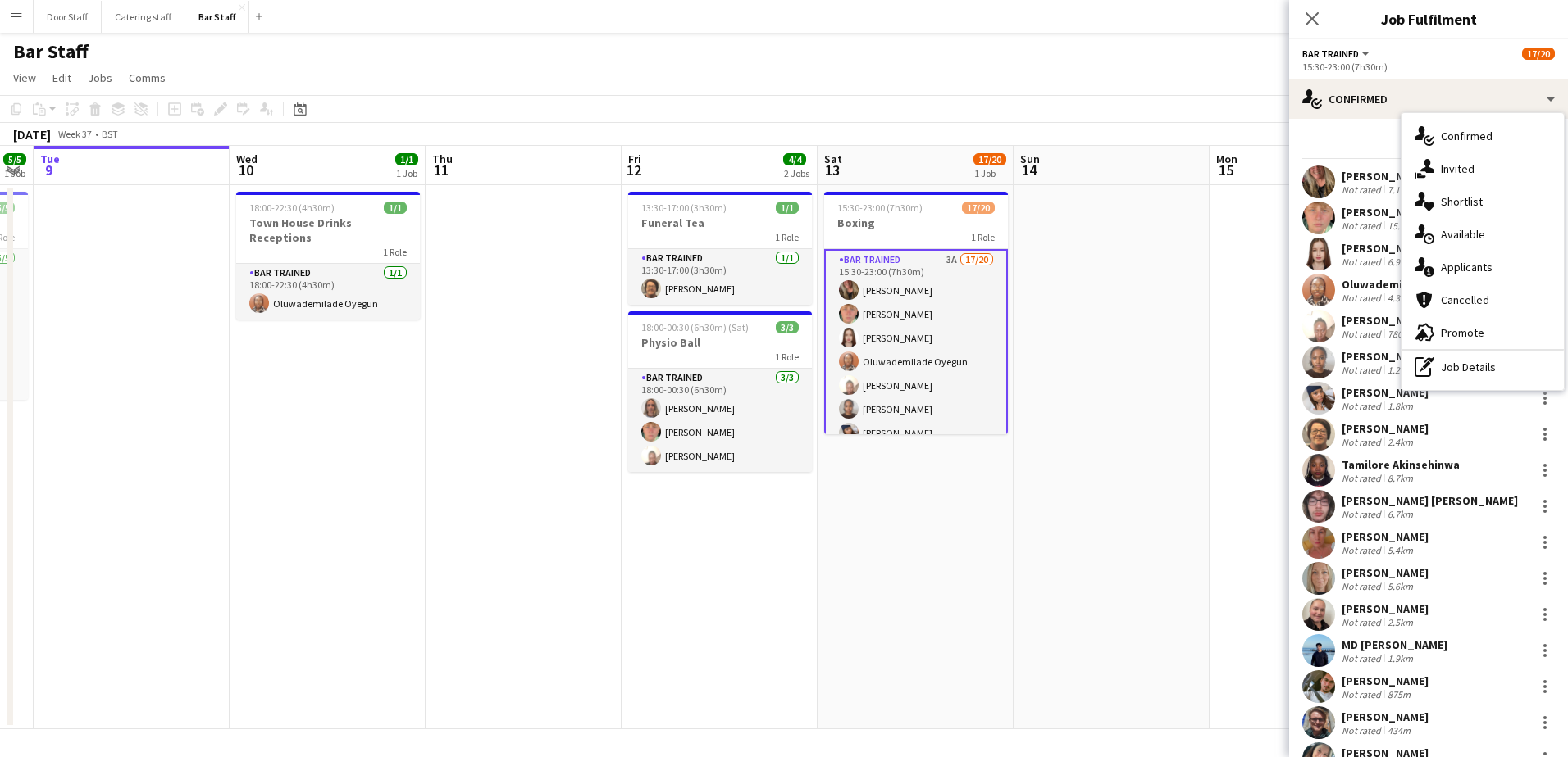
click at [1440, 272] on div "single-neutral-actions-information Applicants" at bounding box center [1483, 266] width 162 height 32
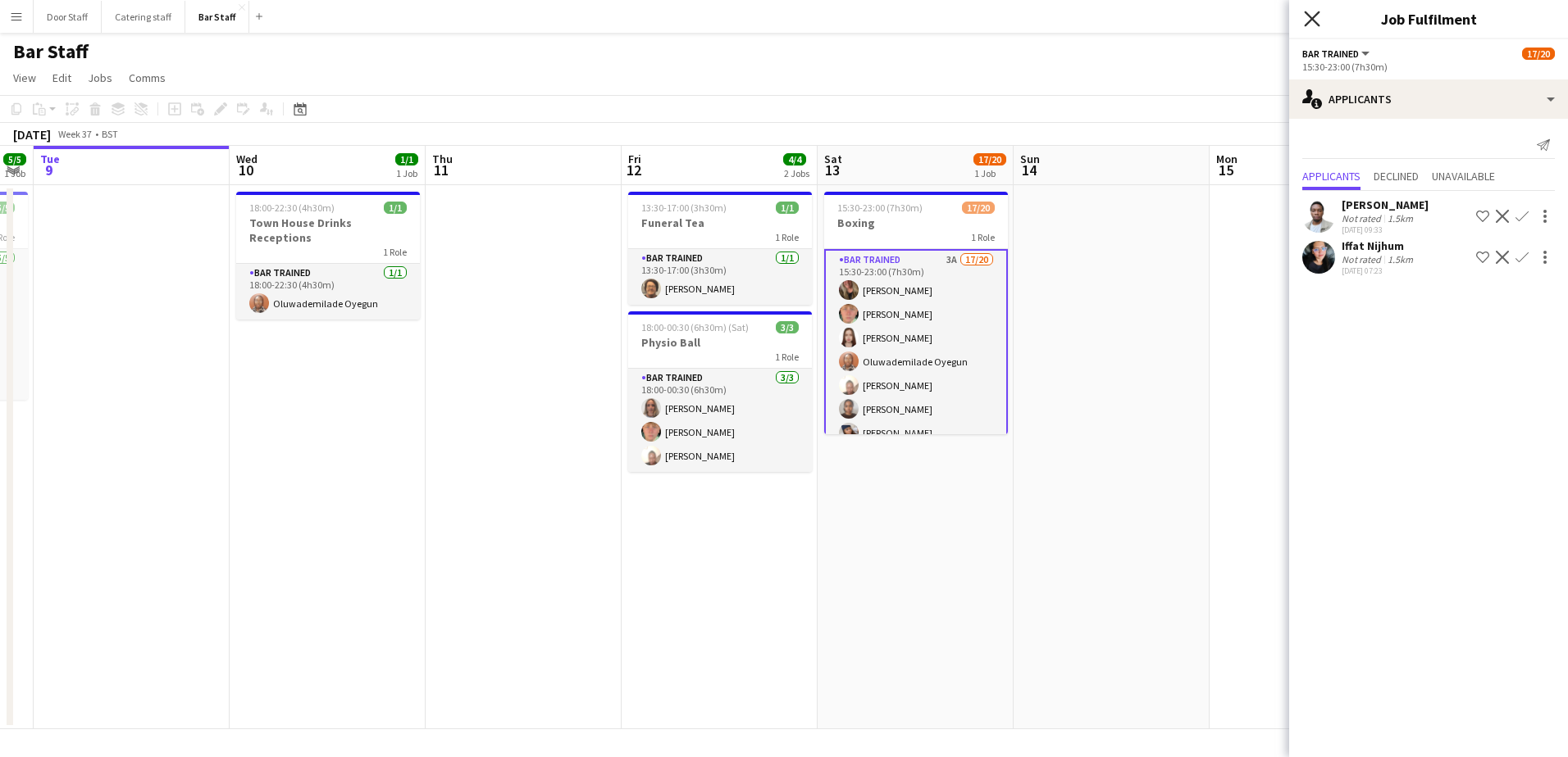
click at [1316, 19] on icon "Close pop-in" at bounding box center [1312, 19] width 16 height 16
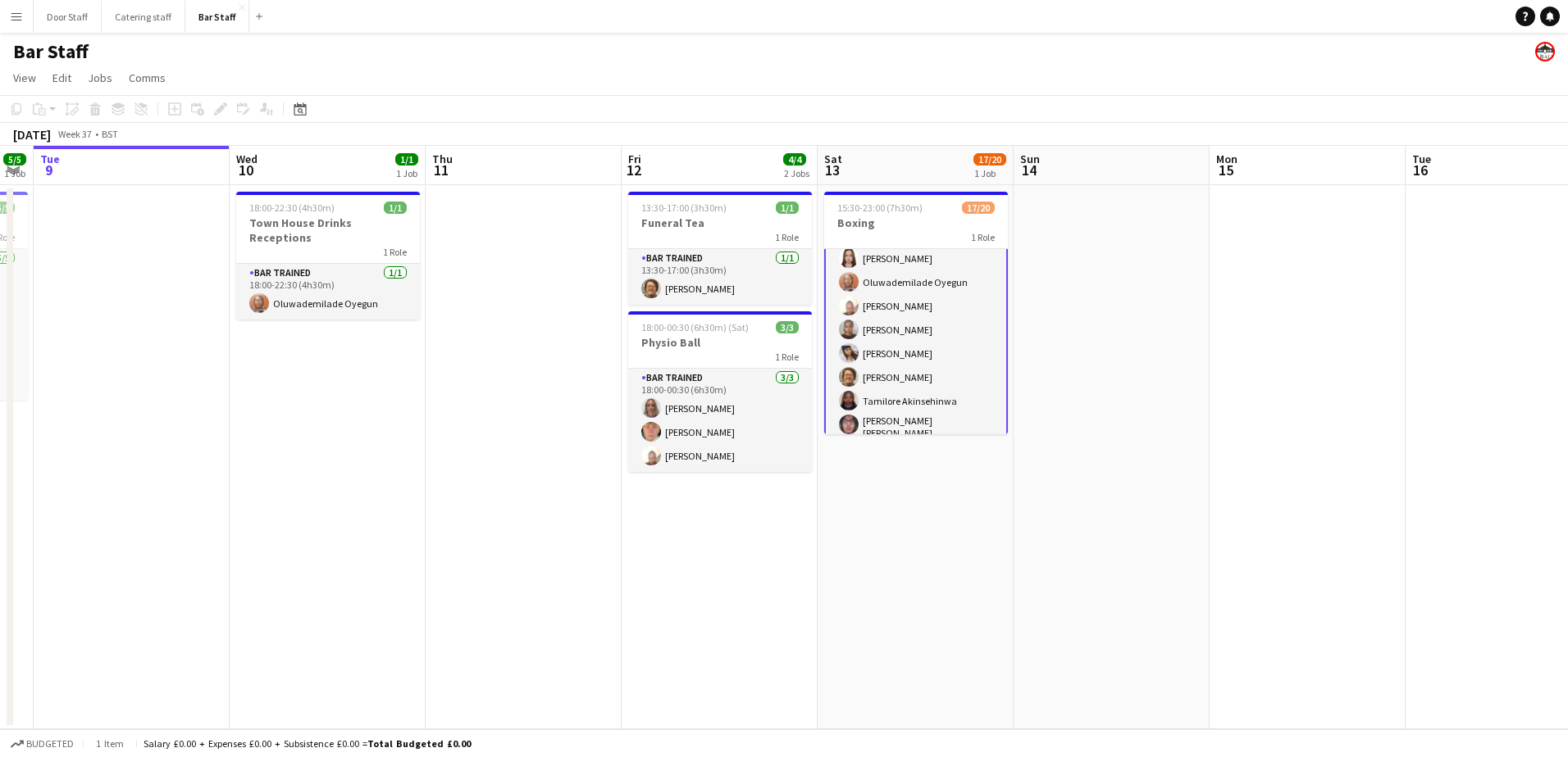
scroll to position [0, 0]
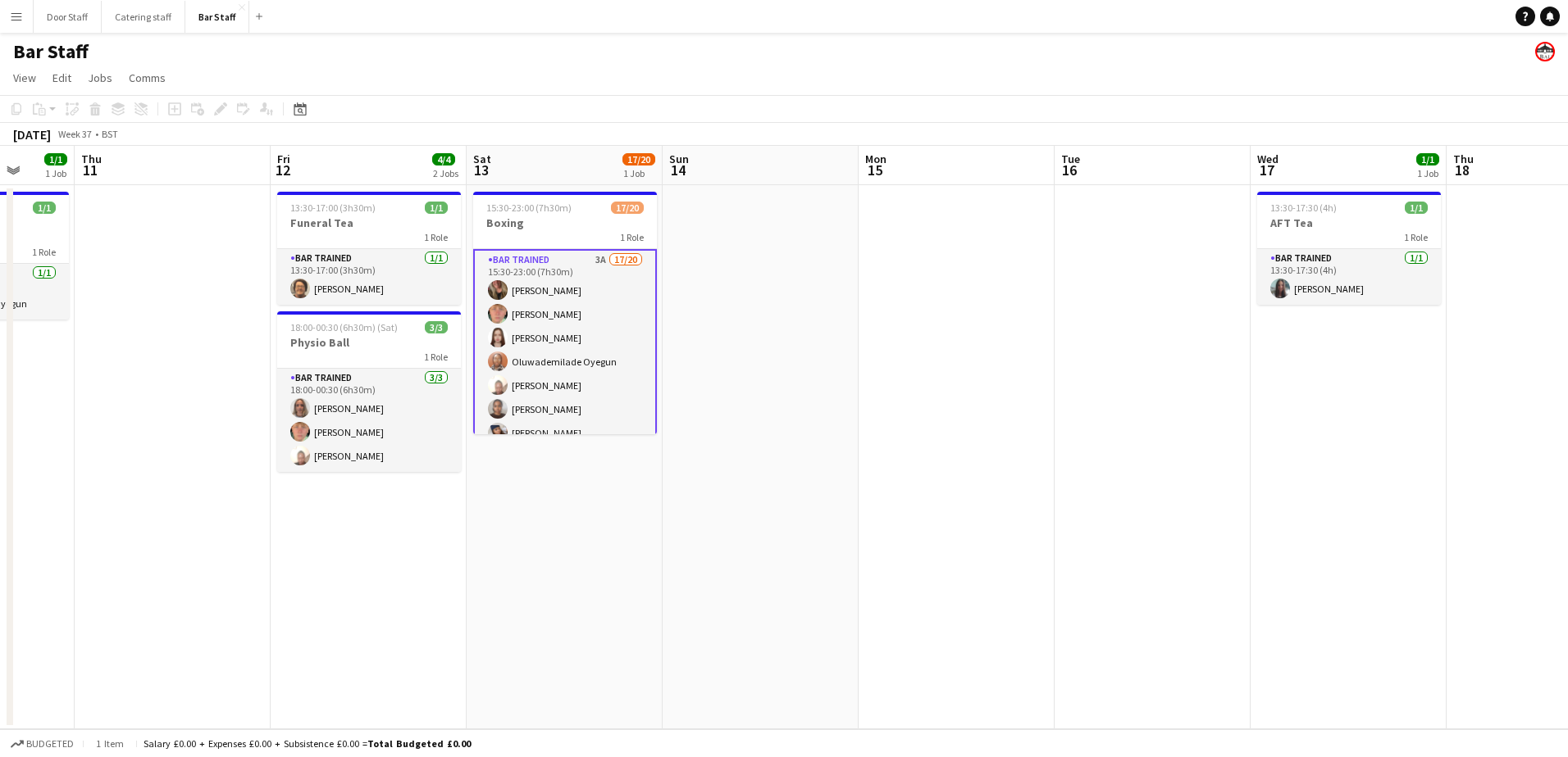
drag, startPoint x: 867, startPoint y: 544, endPoint x: 515, endPoint y: 574, distance: 353.3
click at [515, 574] on app-calendar-viewport "Mon 8 5/5 1 Job Tue 9 Wed 10 1/1 1 Job Thu 11 Fri 12 4/4 2 Jobs Sat 13 17/20 1 …" at bounding box center [784, 438] width 1568 height 583
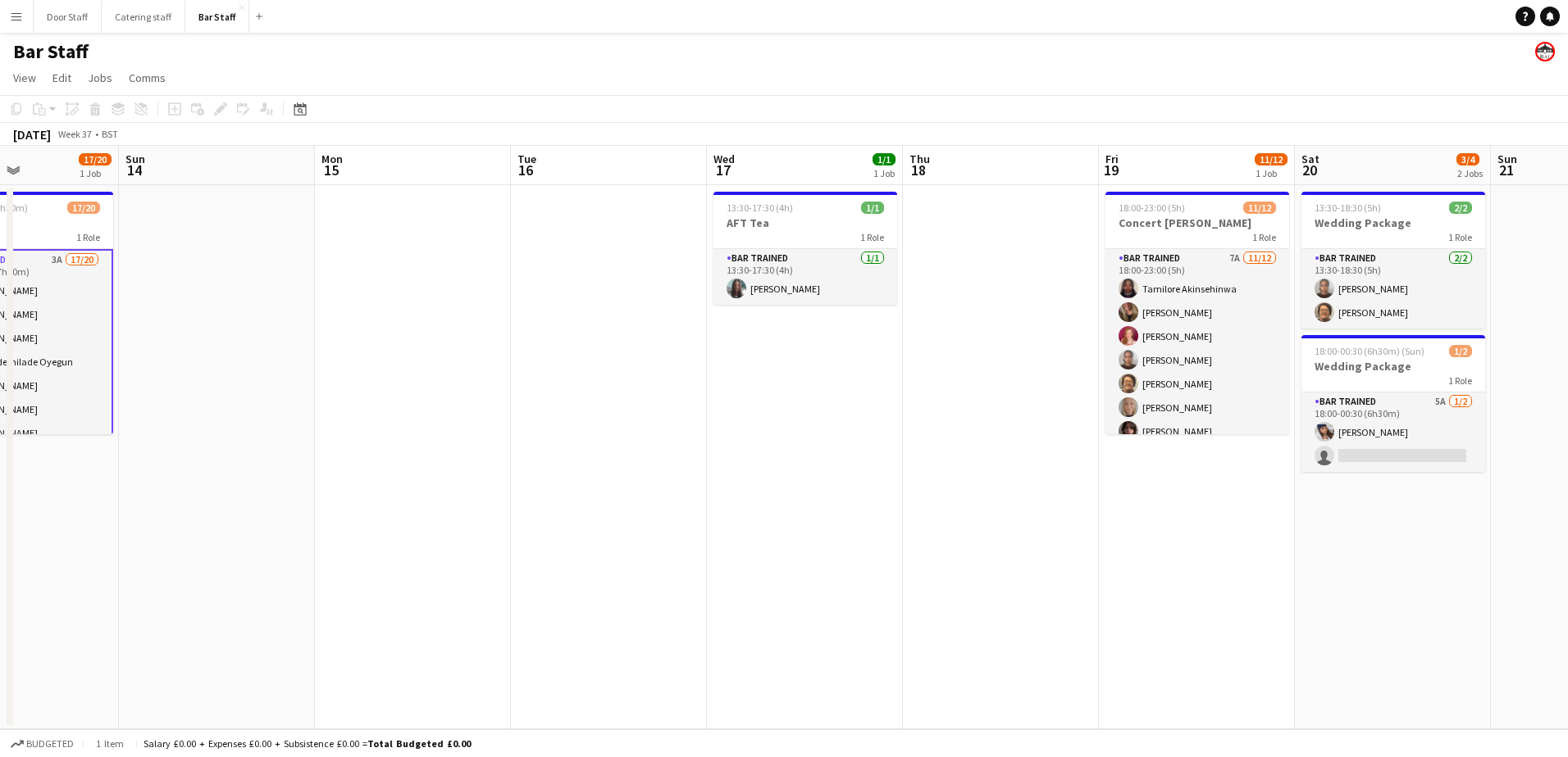
drag, startPoint x: 971, startPoint y: 519, endPoint x: 622, endPoint y: 531, distance: 349.2
click at [622, 531] on app-calendar-viewport "Wed 10 1/1 1 Job Thu 11 Fri 12 4/4 2 Jobs Sat 13 17/20 1 Job Sun 14 Mon 15 Tue …" at bounding box center [784, 438] width 1568 height 583
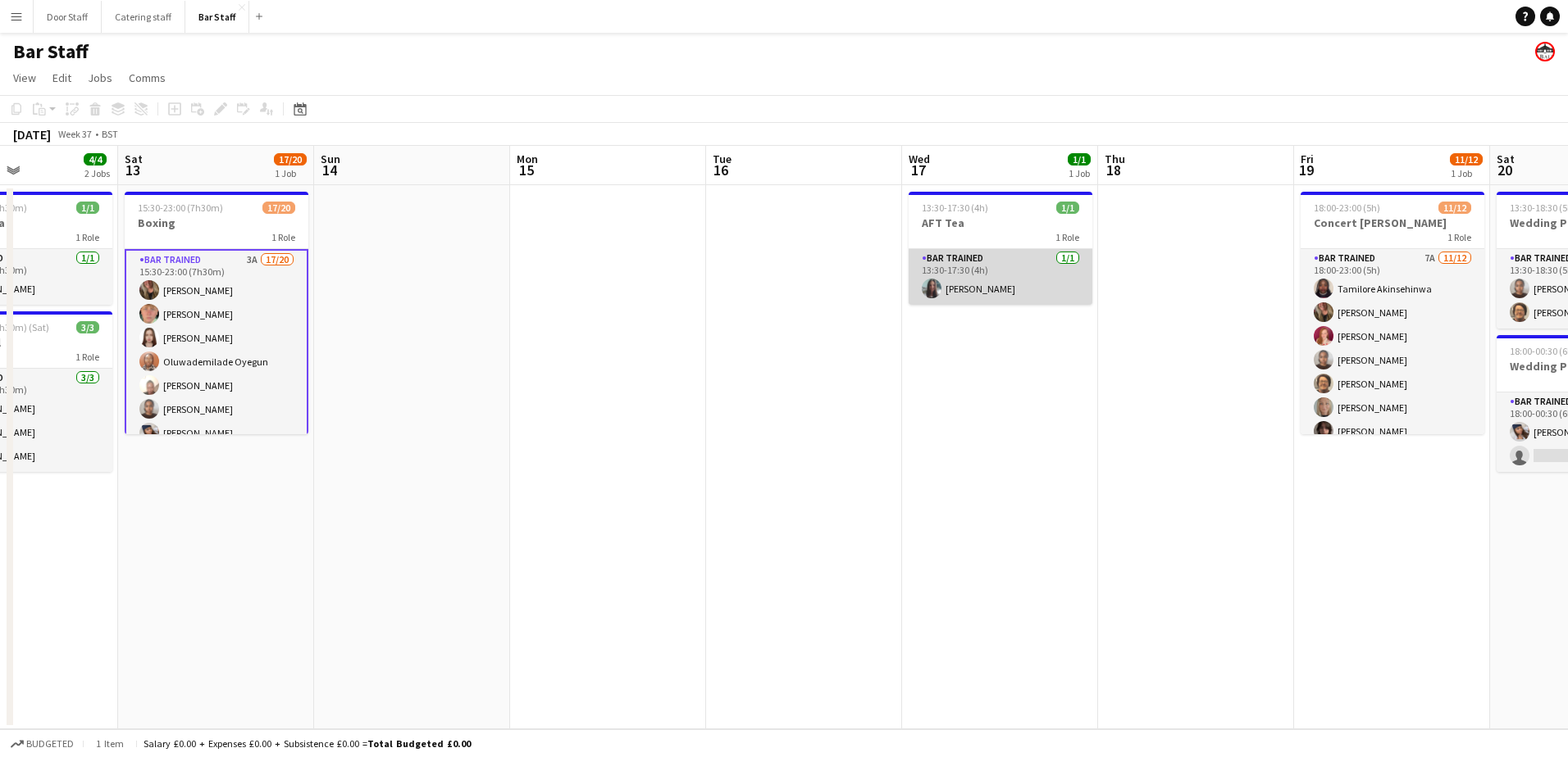
click at [1022, 275] on app-card-role "Bar trained [DATE] 13:30-17:30 (4h) [PERSON_NAME]" at bounding box center [1000, 277] width 184 height 56
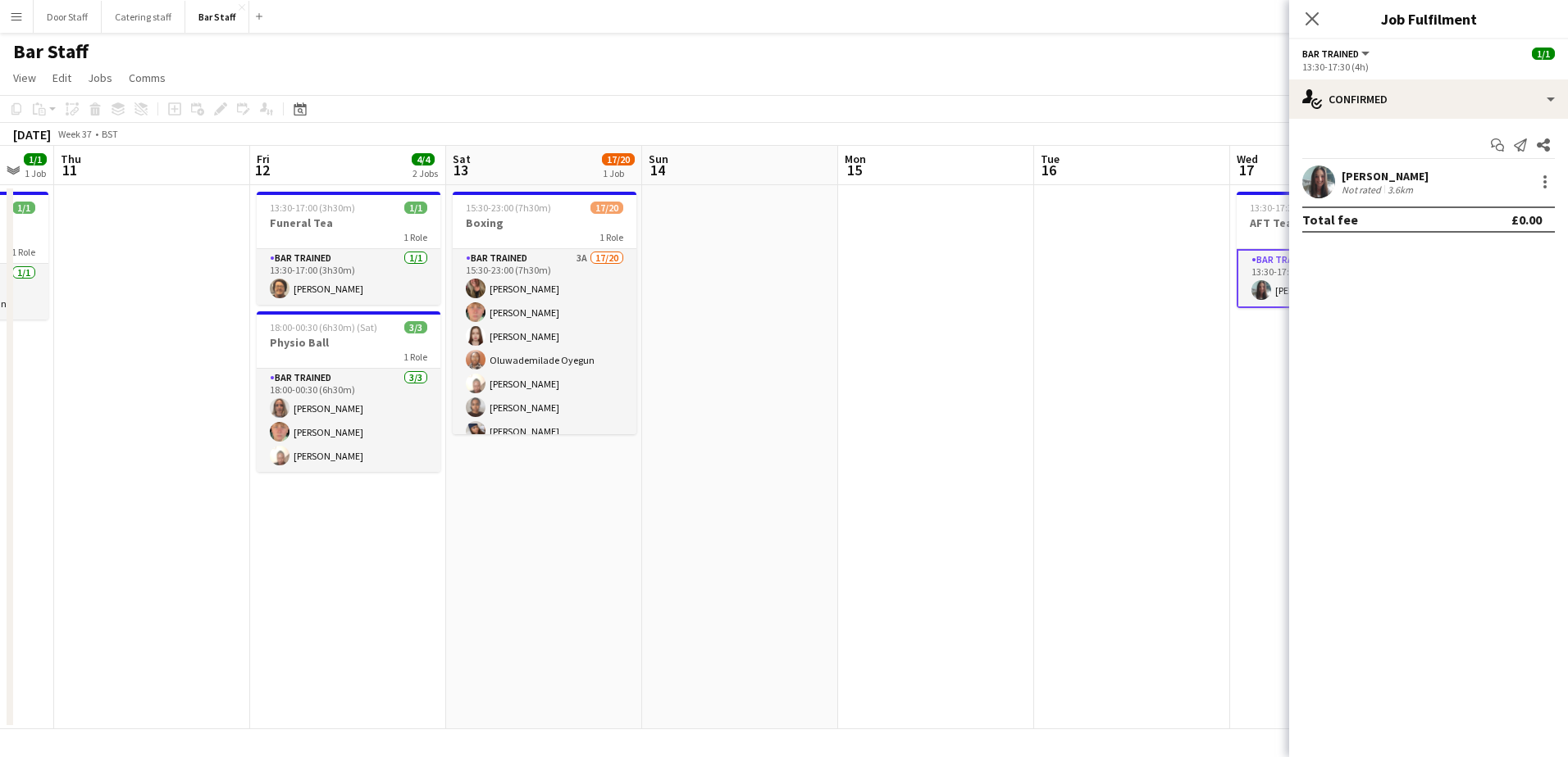
scroll to position [0, 514]
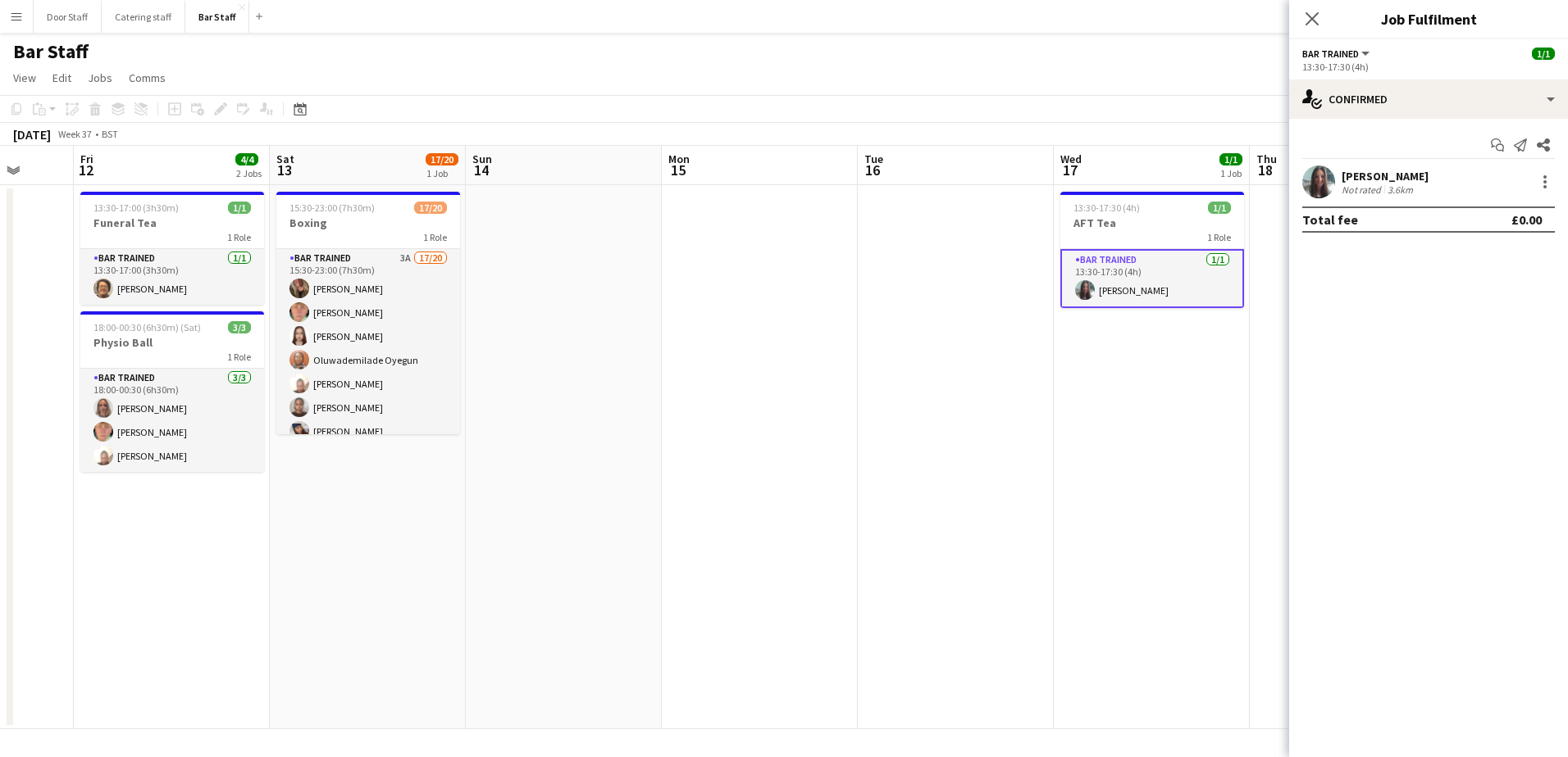
drag, startPoint x: 702, startPoint y: 494, endPoint x: 1050, endPoint y: 463, distance: 349.4
click at [1050, 463] on app-calendar-viewport "Tue 9 Wed 10 1/1 1 Job Thu 11 Fri 12 4/4 2 Jobs Sat 13 17/20 1 Job Sun 14 Mon 1…" at bounding box center [784, 438] width 1568 height 583
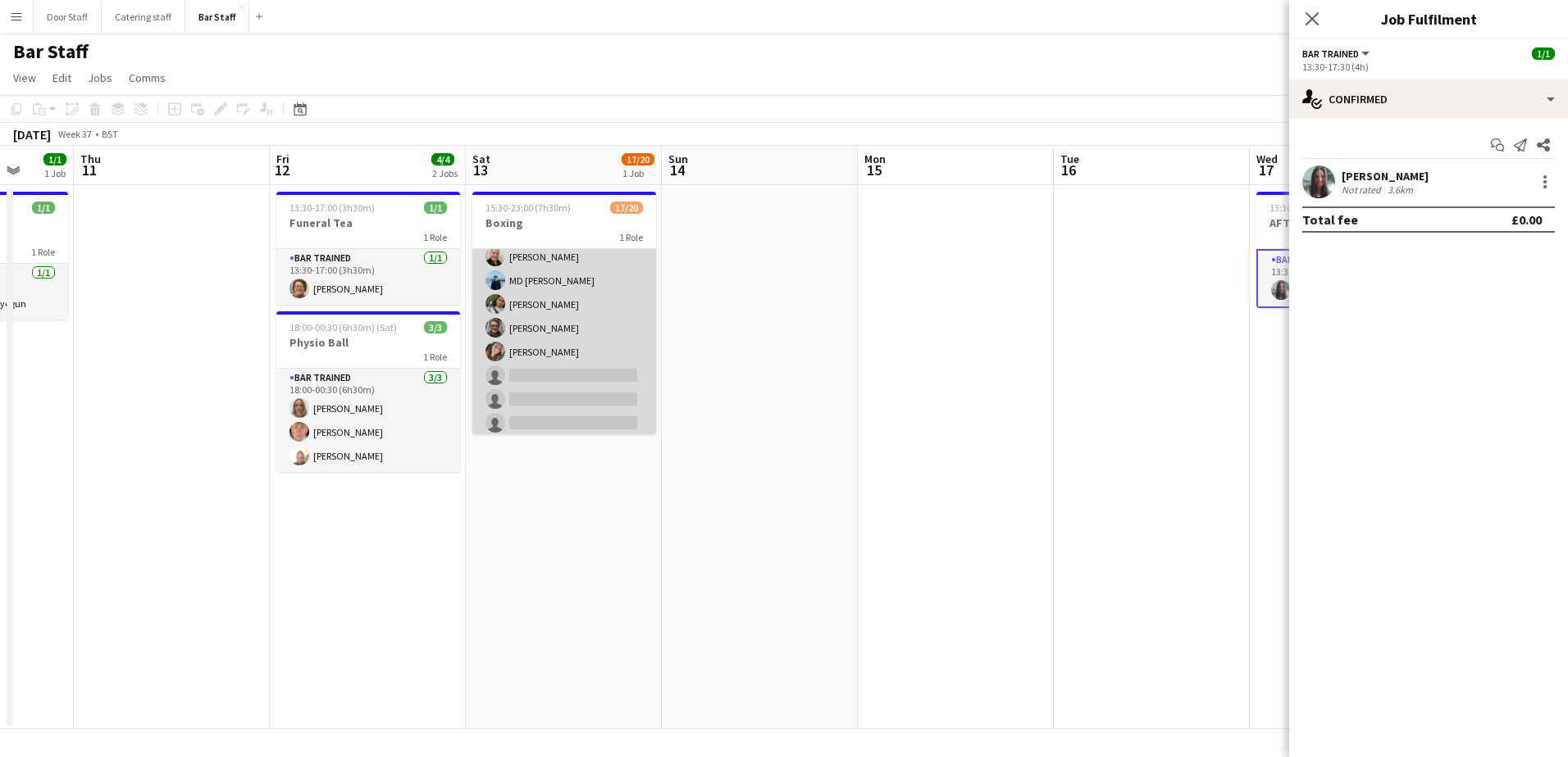
scroll to position [241, 0]
click at [615, 341] on app-card-role "Bar trained 3A 17/20 15:30-23:00 (7h30m) [PERSON_NAME] [PERSON_NAME] [PERSON_NA…" at bounding box center [564, 265] width 184 height 513
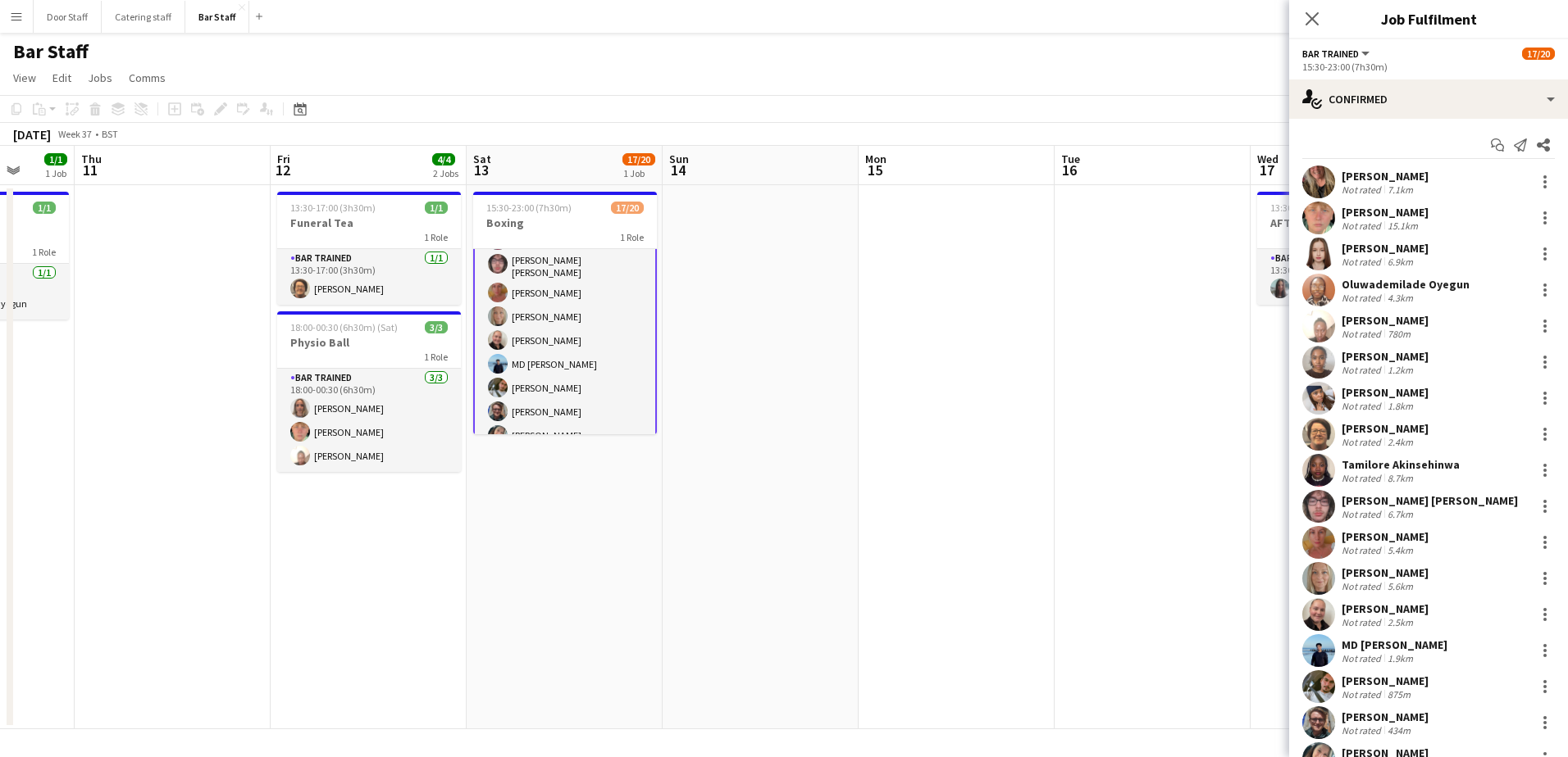
scroll to position [242, 0]
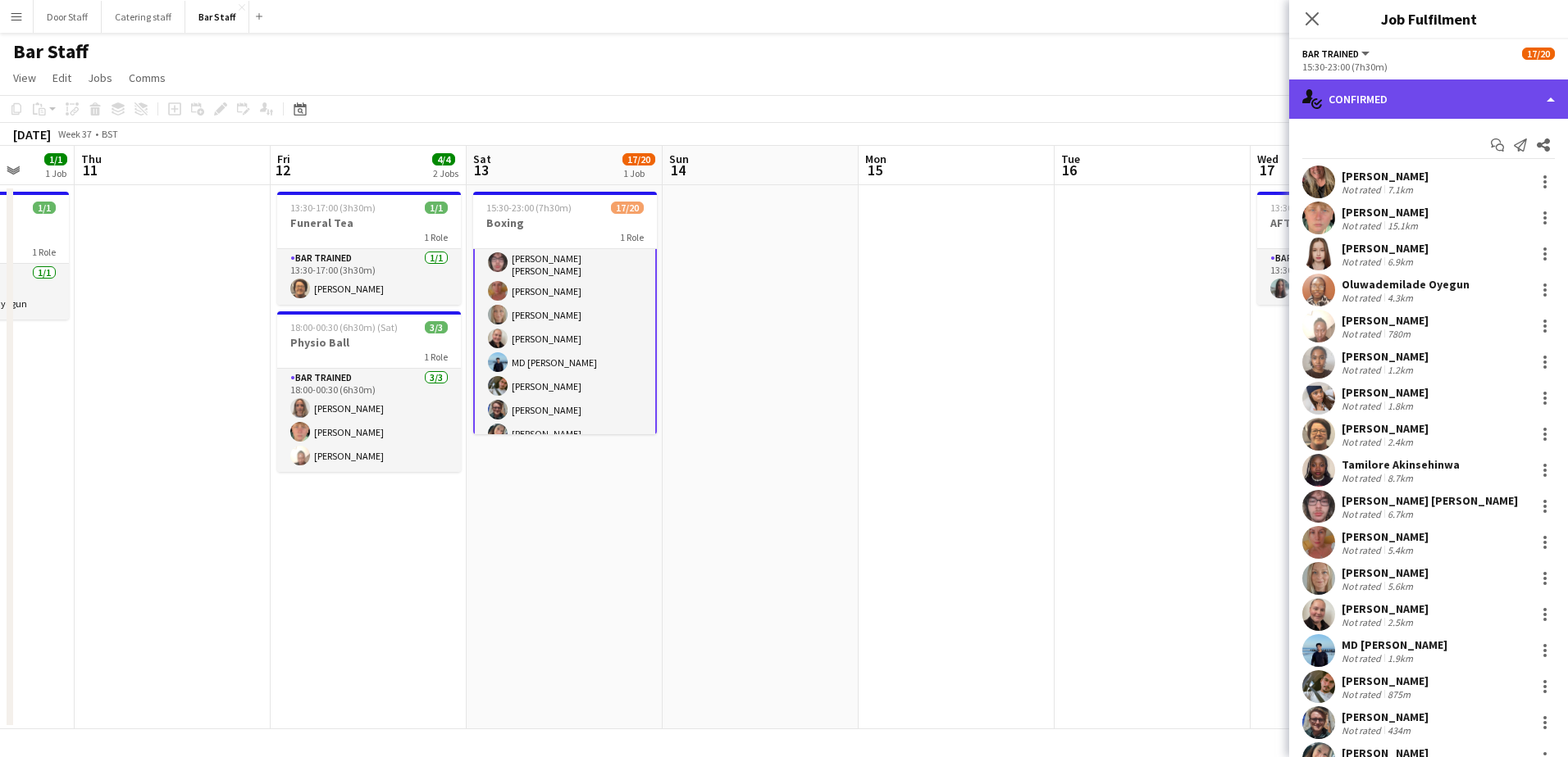
click at [1392, 99] on div "single-neutral-actions-check-2 Confirmed" at bounding box center [1428, 99] width 279 height 39
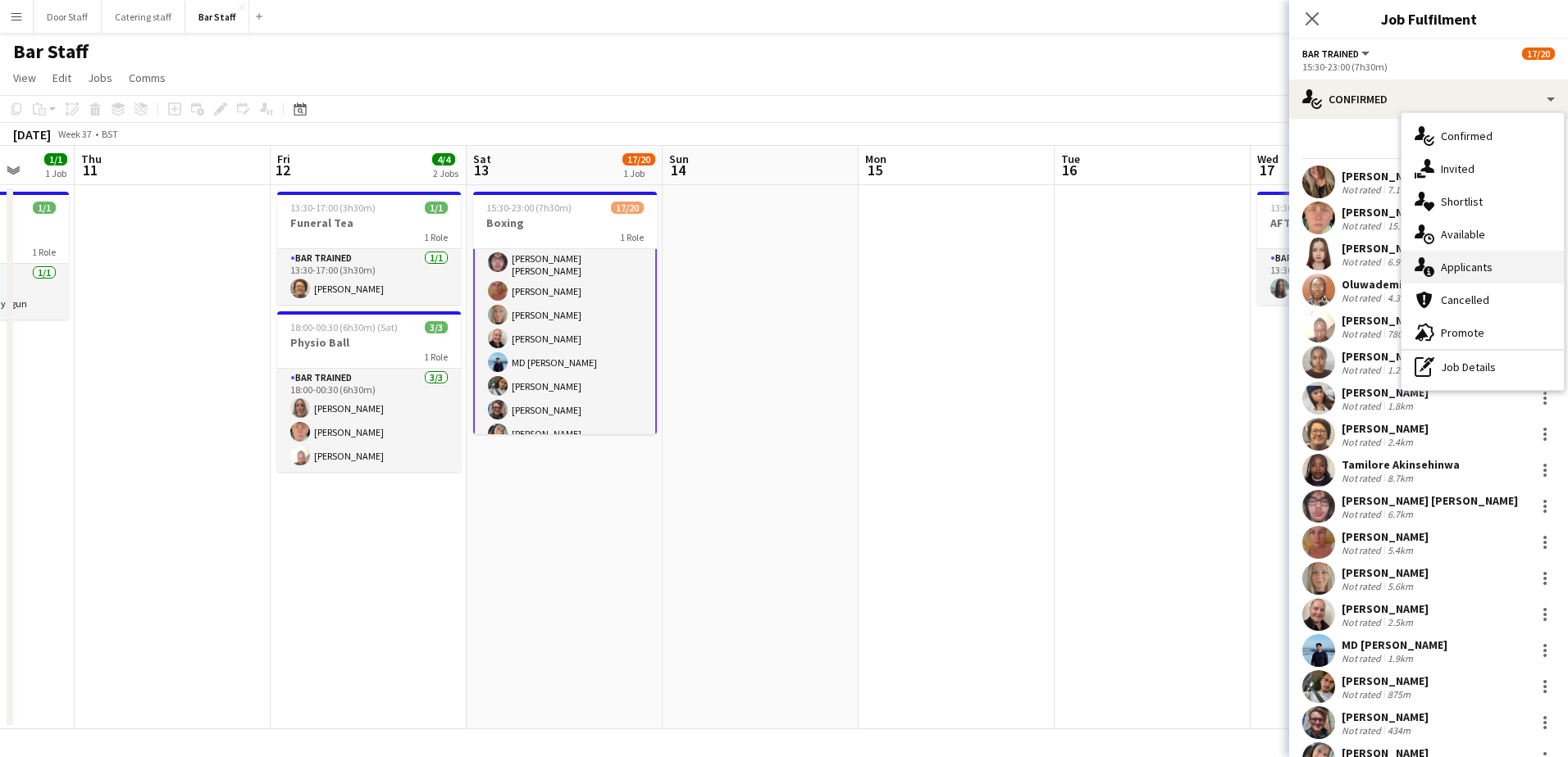
click at [1465, 265] on span "Applicants" at bounding box center [1467, 267] width 52 height 15
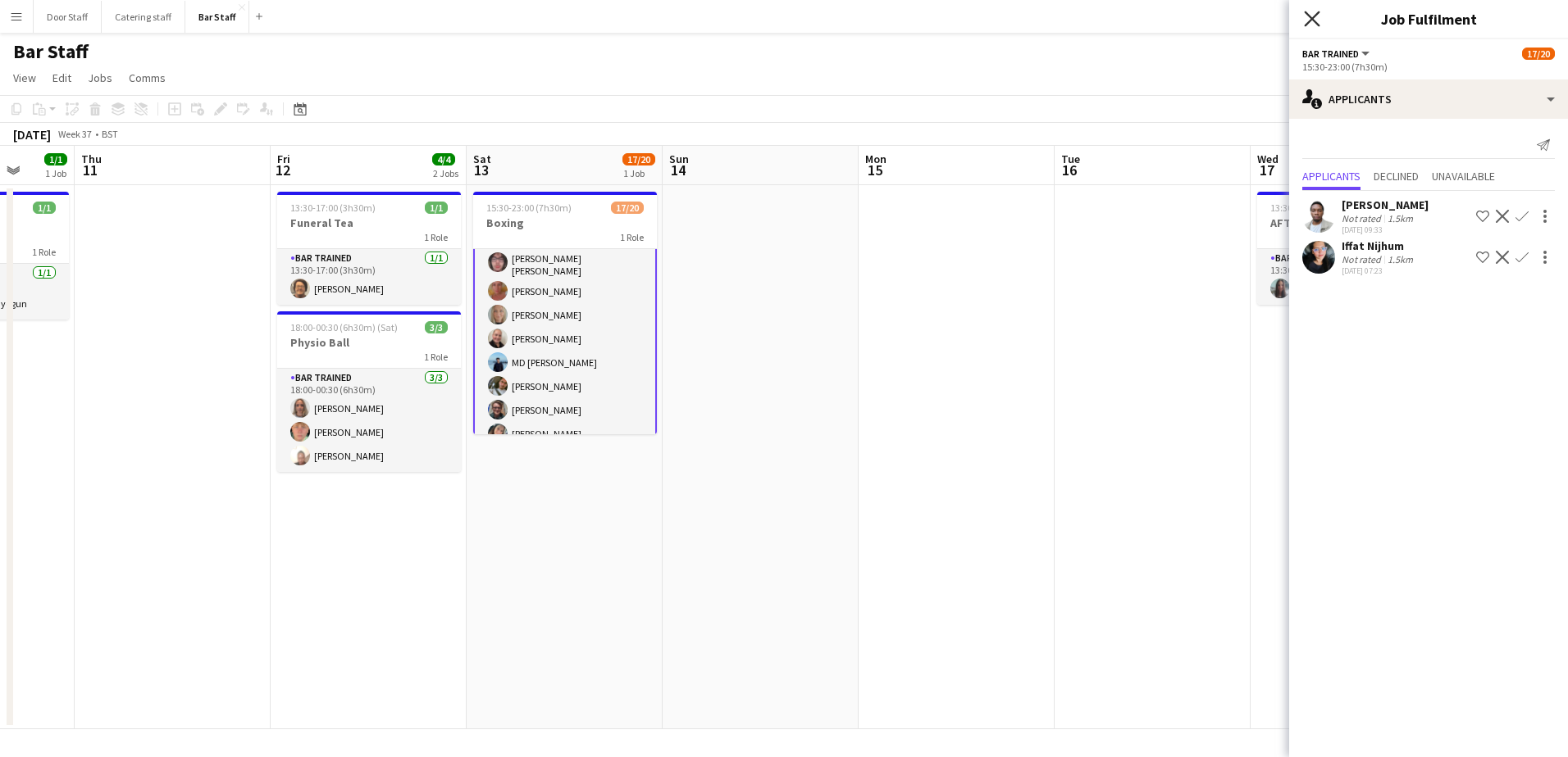
click at [1308, 23] on icon at bounding box center [1312, 19] width 16 height 16
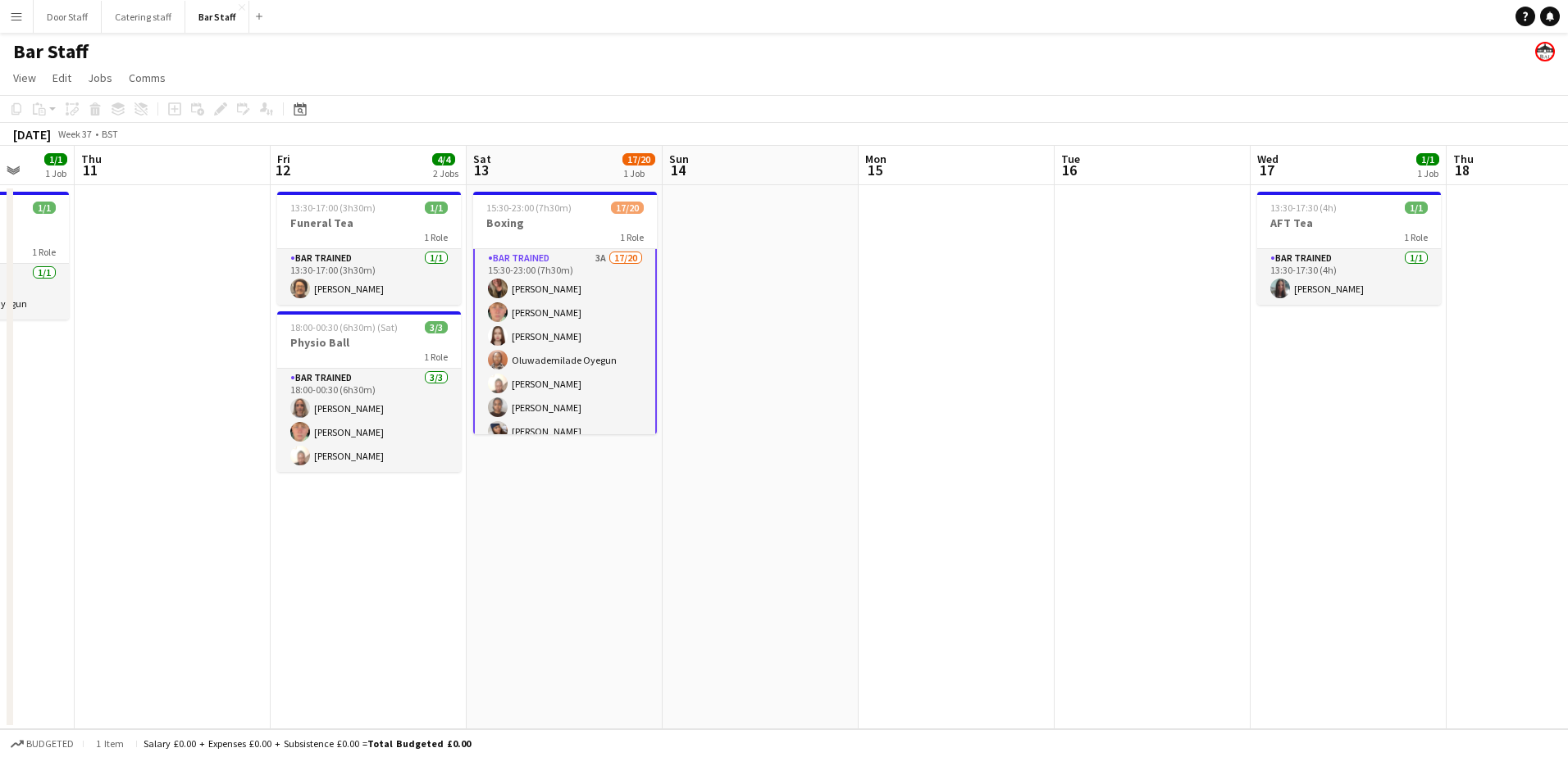
scroll to position [0, 0]
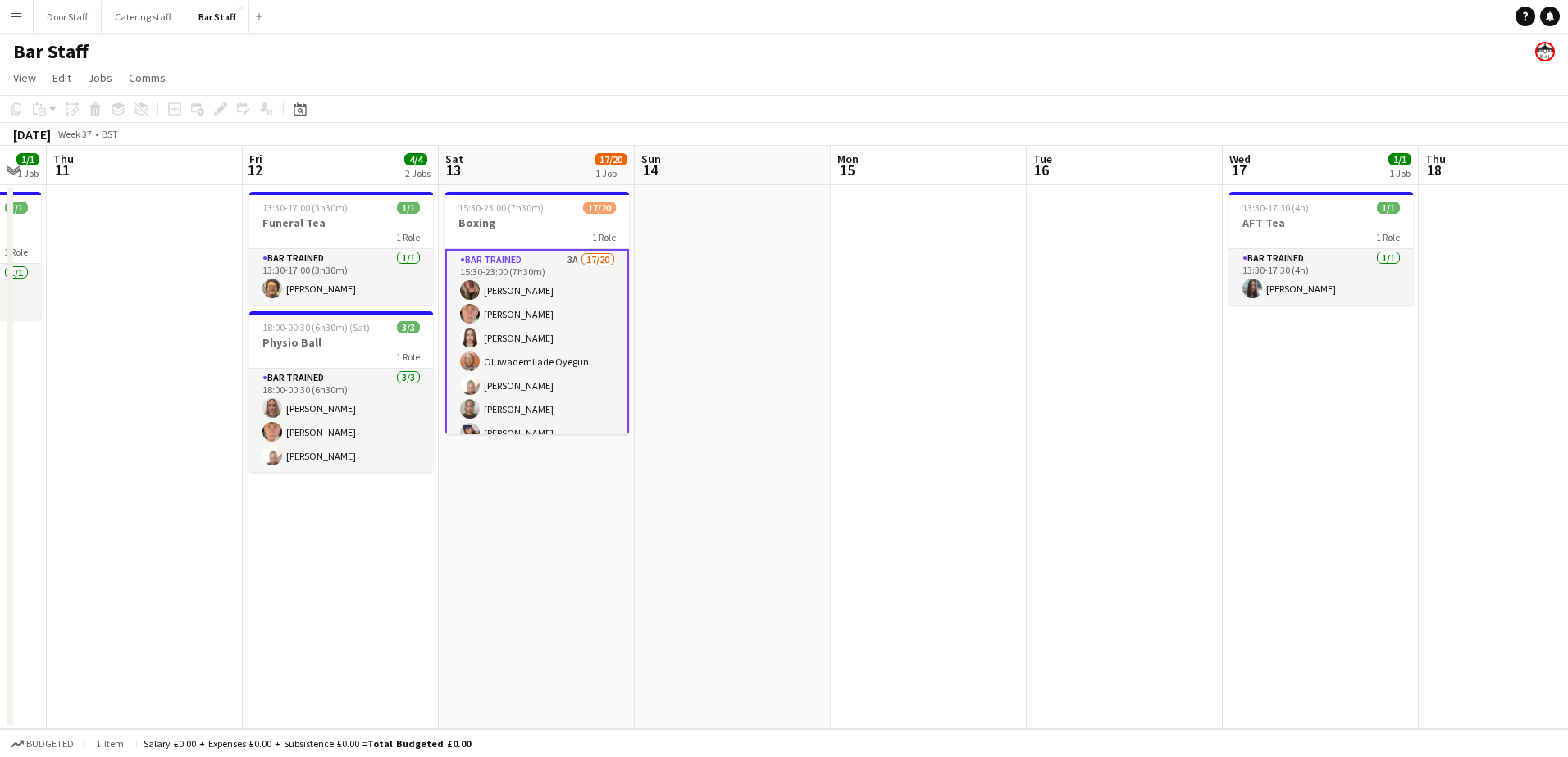
drag, startPoint x: 766, startPoint y: 509, endPoint x: 500, endPoint y: 525, distance: 266.5
click at [500, 525] on app-calendar-viewport "Mon 8 5/5 1 Job Tue 9 Wed 10 1/1 1 Job Thu 11 Fri 12 4/4 2 Jobs Sat 13 17/20 1 …" at bounding box center [784, 438] width 1568 height 583
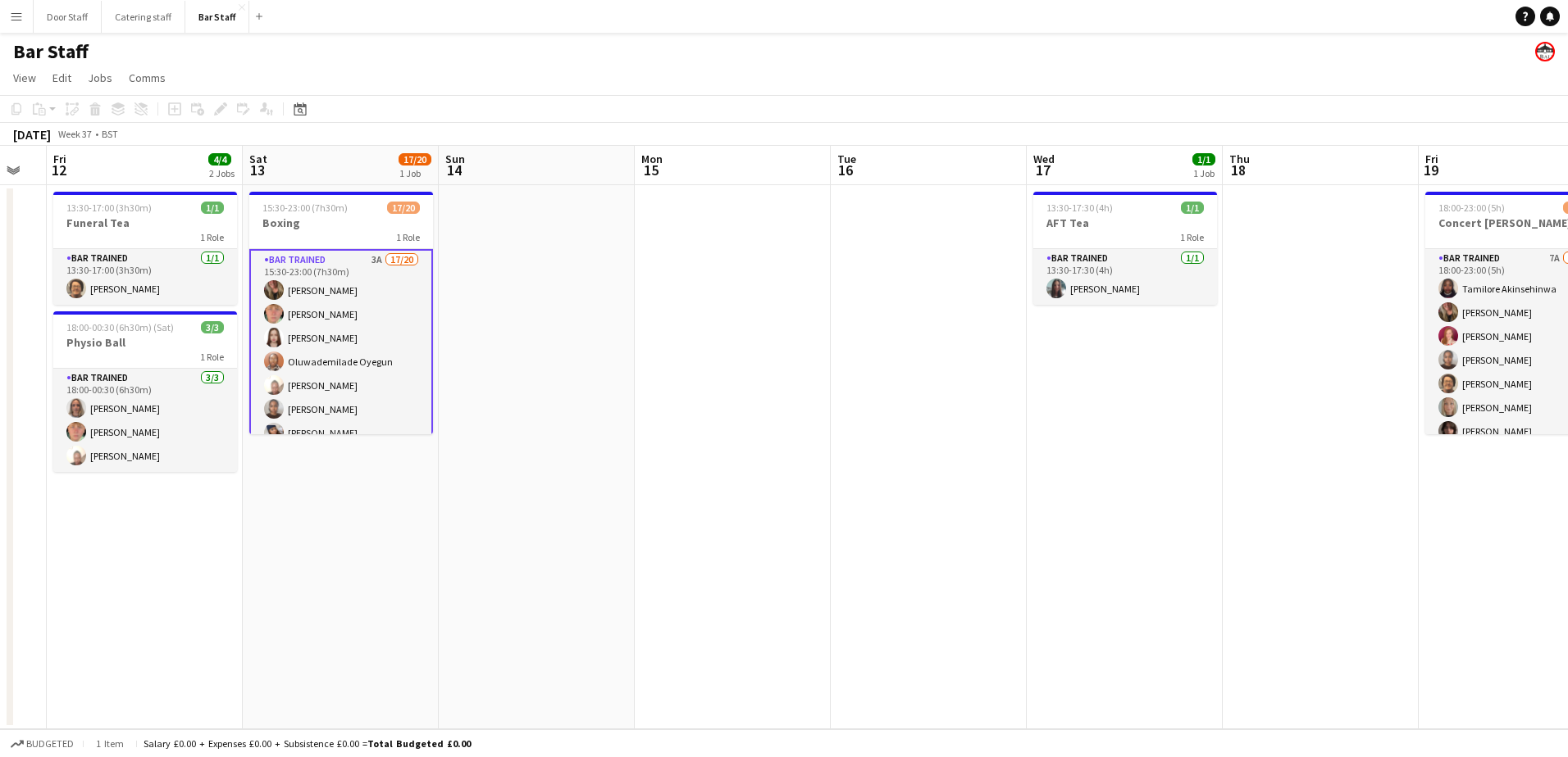
scroll to position [0, 584]
